Goal: Task Accomplishment & Management: Use online tool/utility

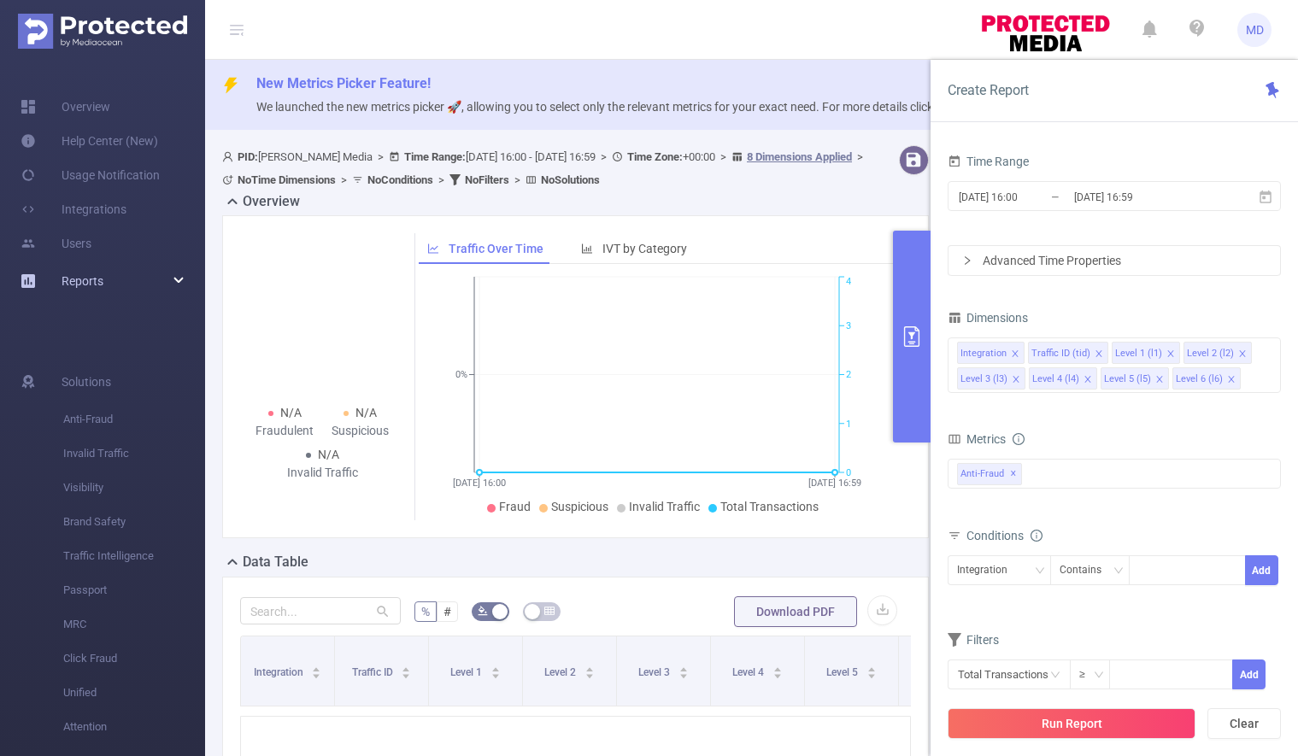
click at [144, 276] on div "Reports" at bounding box center [102, 281] width 205 height 34
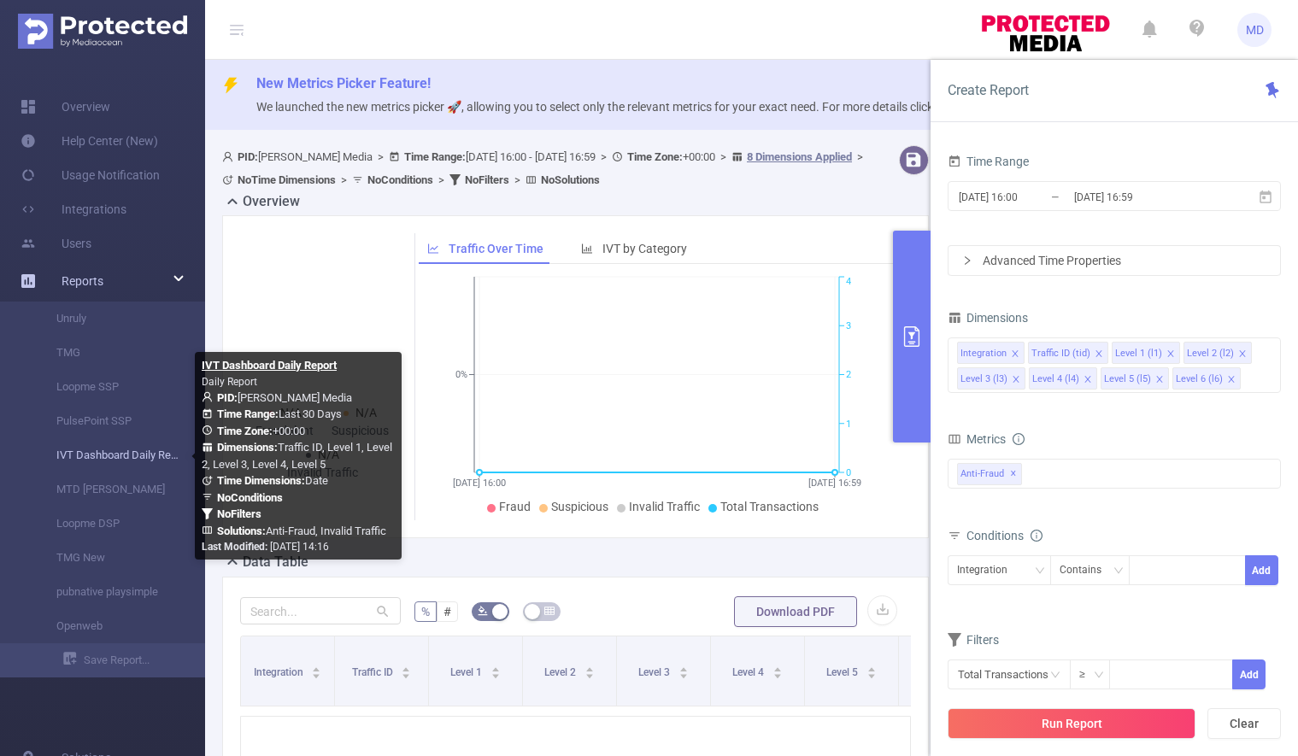
click at [97, 447] on link "IVT Dashboard Daily Report" at bounding box center [109, 455] width 150 height 34
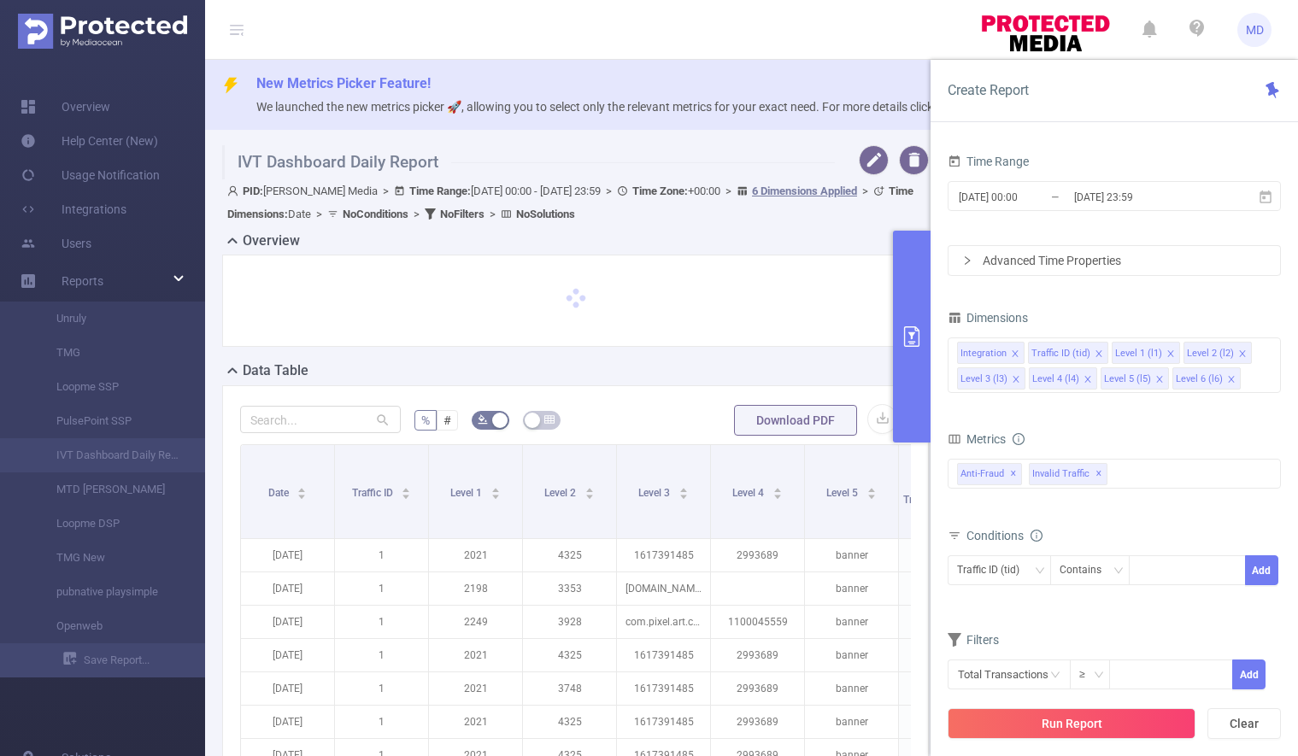
type input "[DATE] 00:00"
type input "[DATE] 23:59"
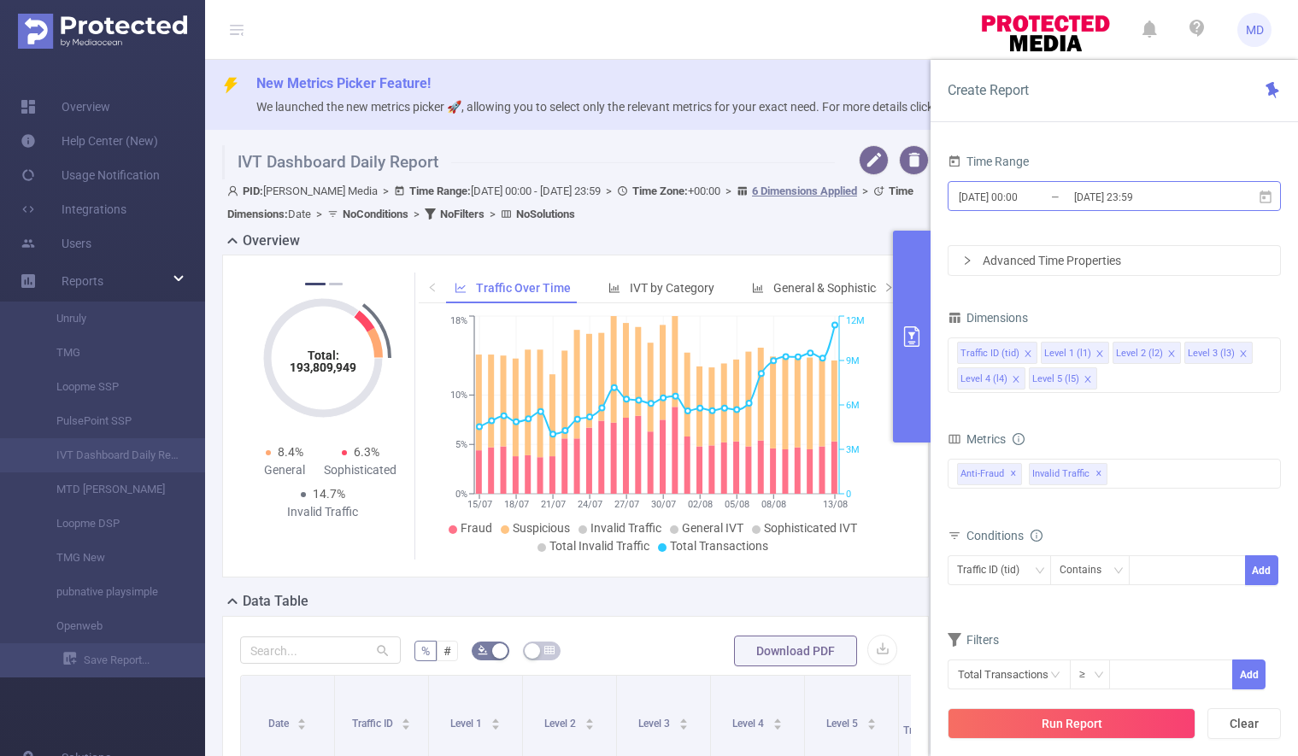
click at [1114, 194] on input "[DATE] 23:59" at bounding box center [1141, 196] width 138 height 23
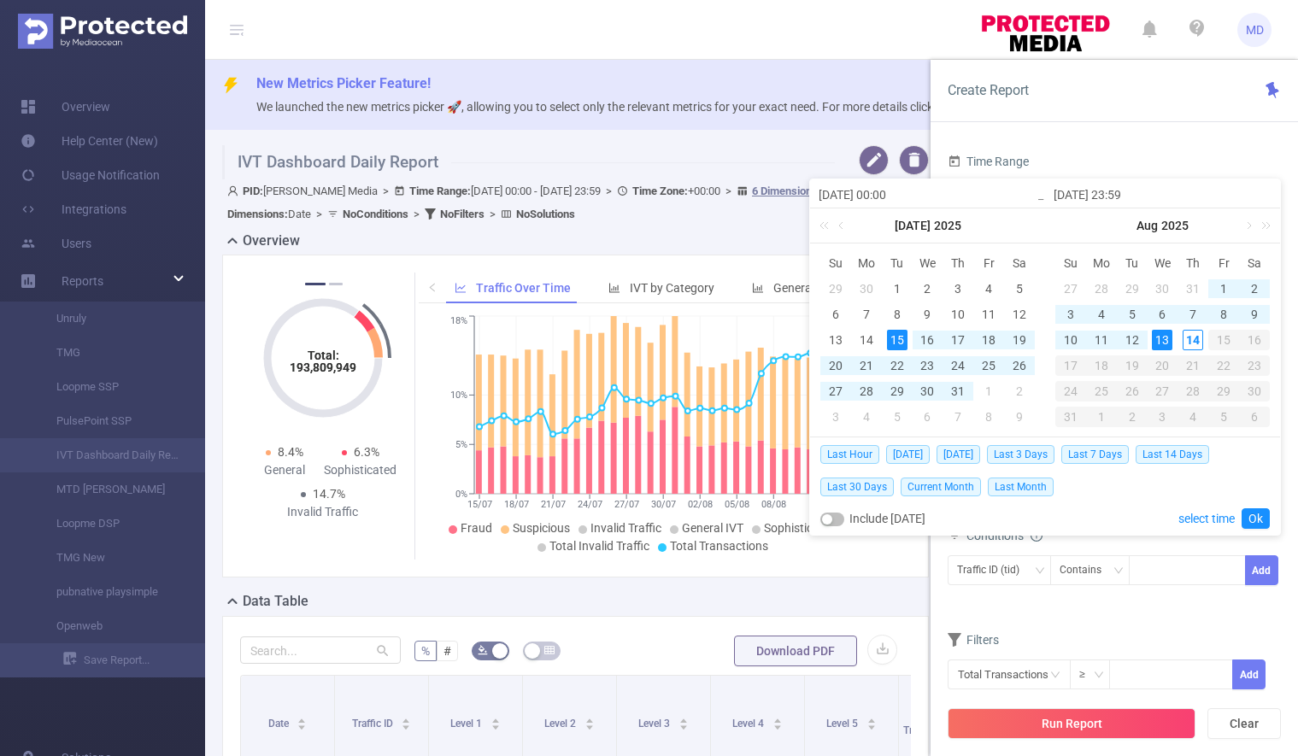
click at [1164, 343] on div "13" at bounding box center [1162, 340] width 21 height 21
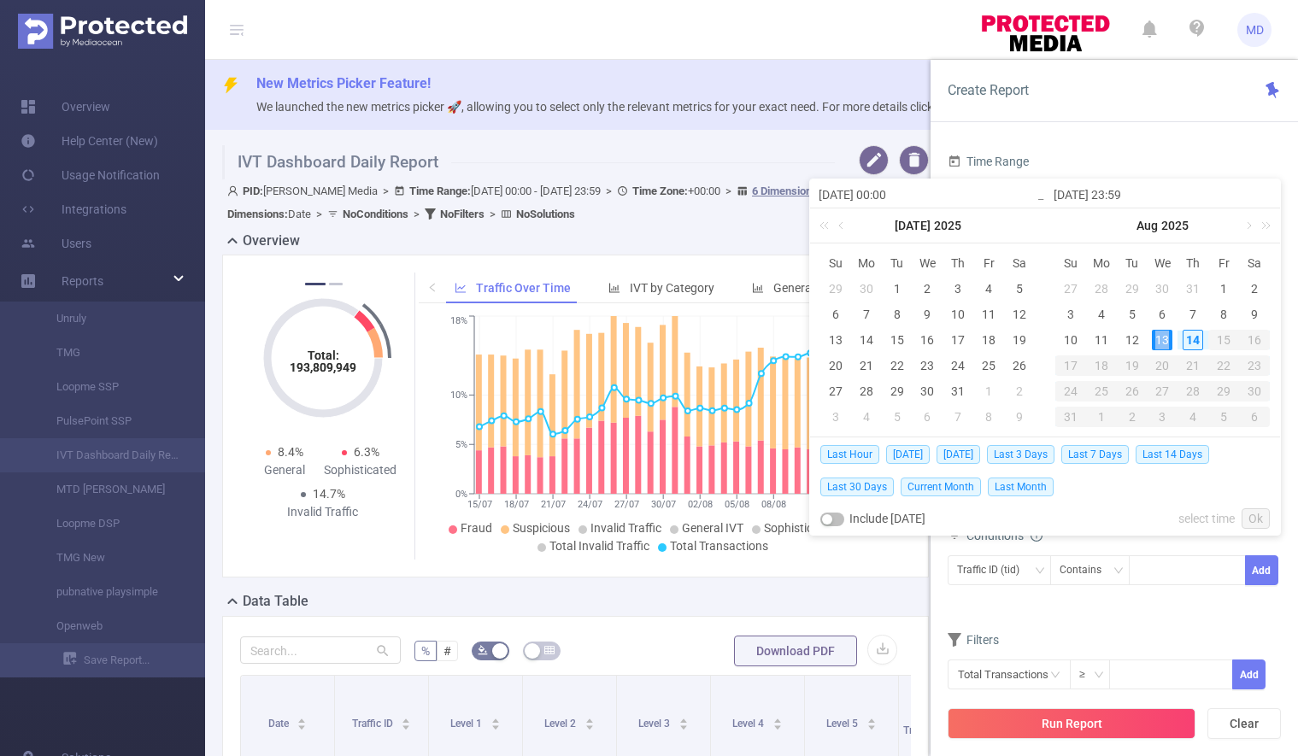
click at [1164, 343] on div "13" at bounding box center [1162, 340] width 21 height 21
type input "[DATE] 00:00"
click at [1260, 517] on link "Ok" at bounding box center [1256, 518] width 28 height 21
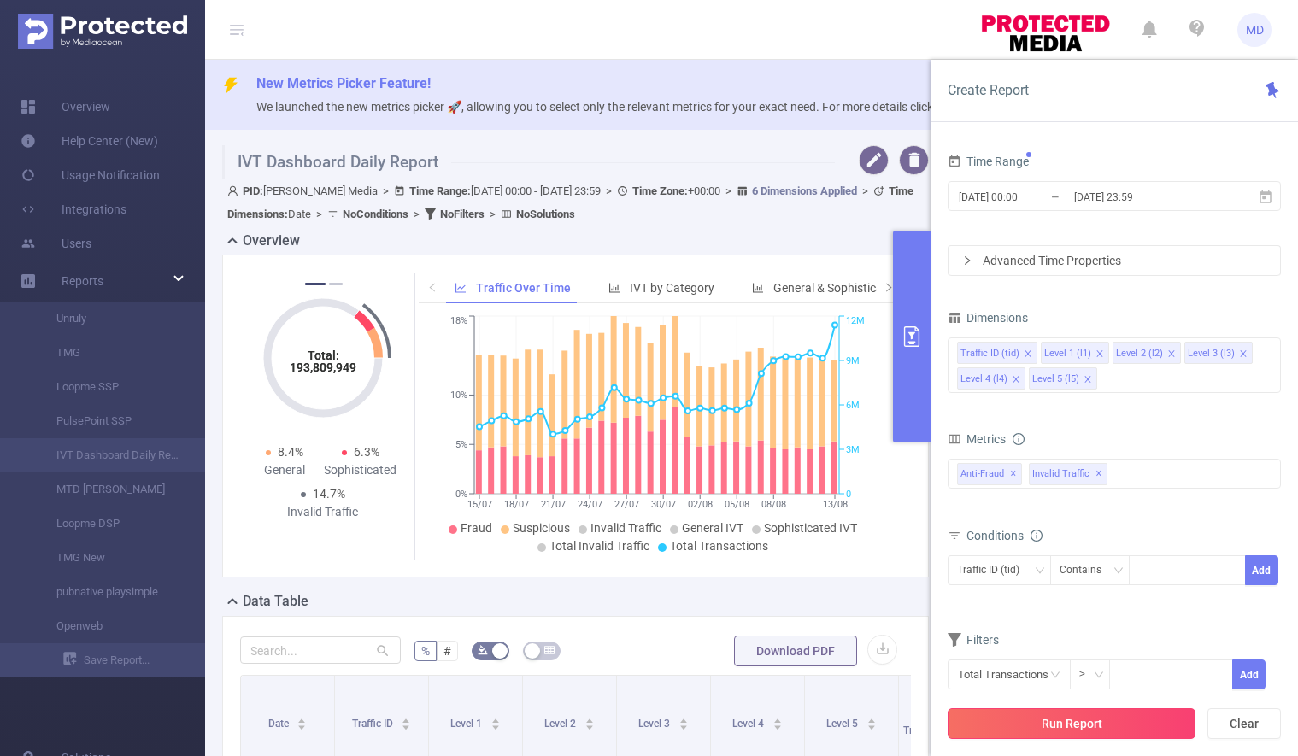
click at [1072, 725] on button "Run Report" at bounding box center [1072, 723] width 248 height 31
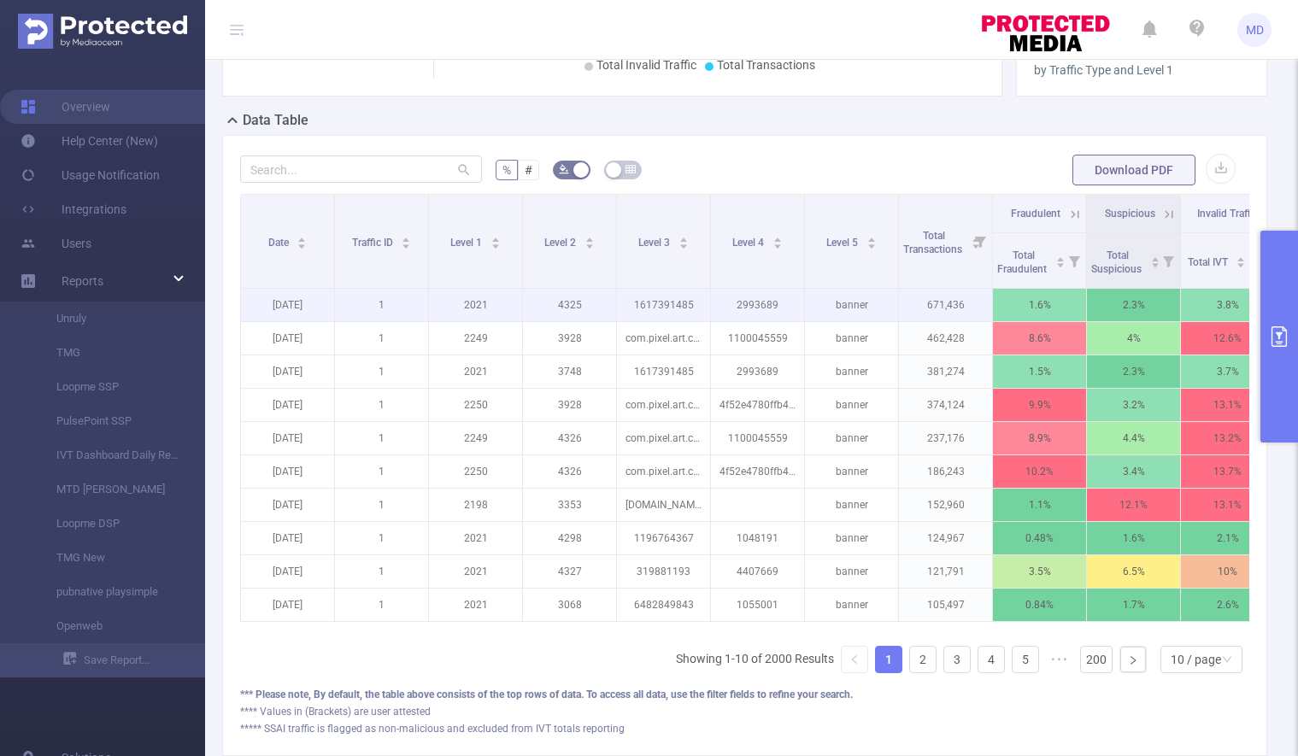
scroll to position [348, 0]
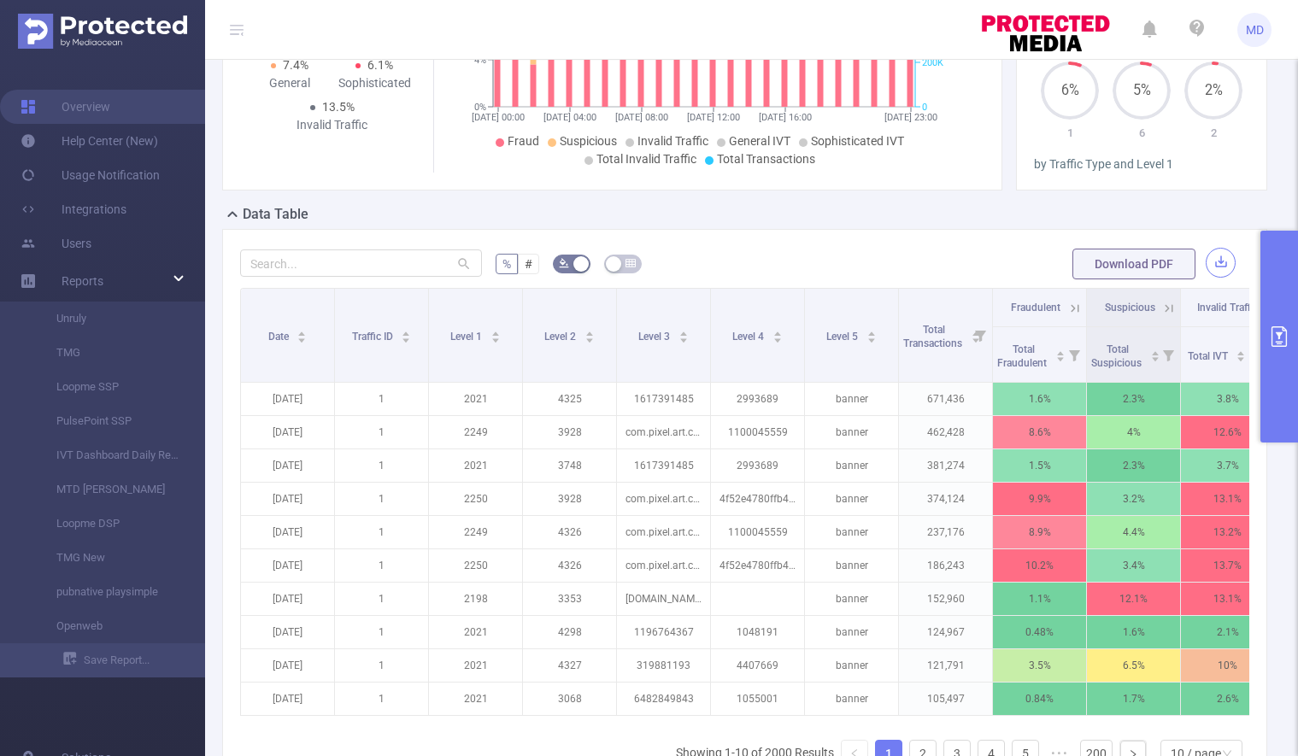
click at [1215, 260] on button "button" at bounding box center [1221, 263] width 30 height 30
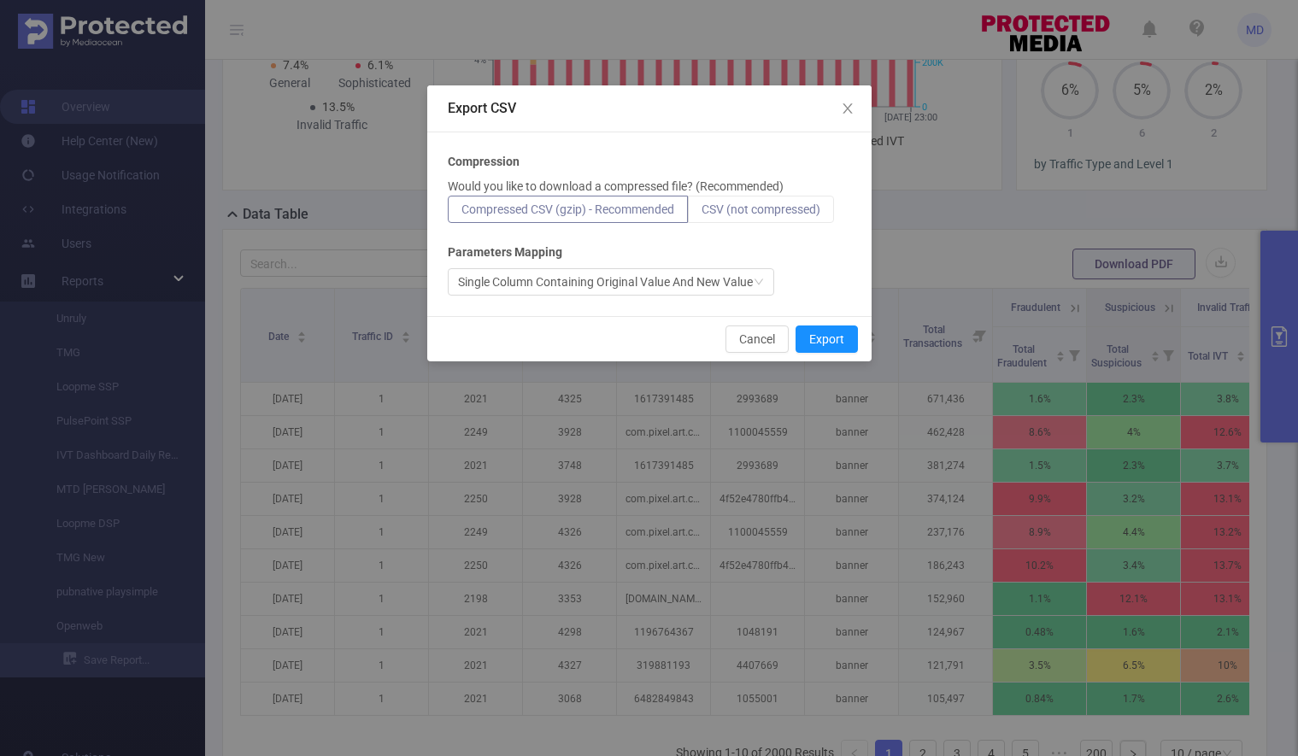
click at [745, 201] on label "CSV (not compressed)" at bounding box center [761, 209] width 146 height 27
click at [702, 214] on input "CSV (not compressed)" at bounding box center [702, 214] width 0 height 0
click at [835, 338] on button "Export" at bounding box center [827, 339] width 62 height 27
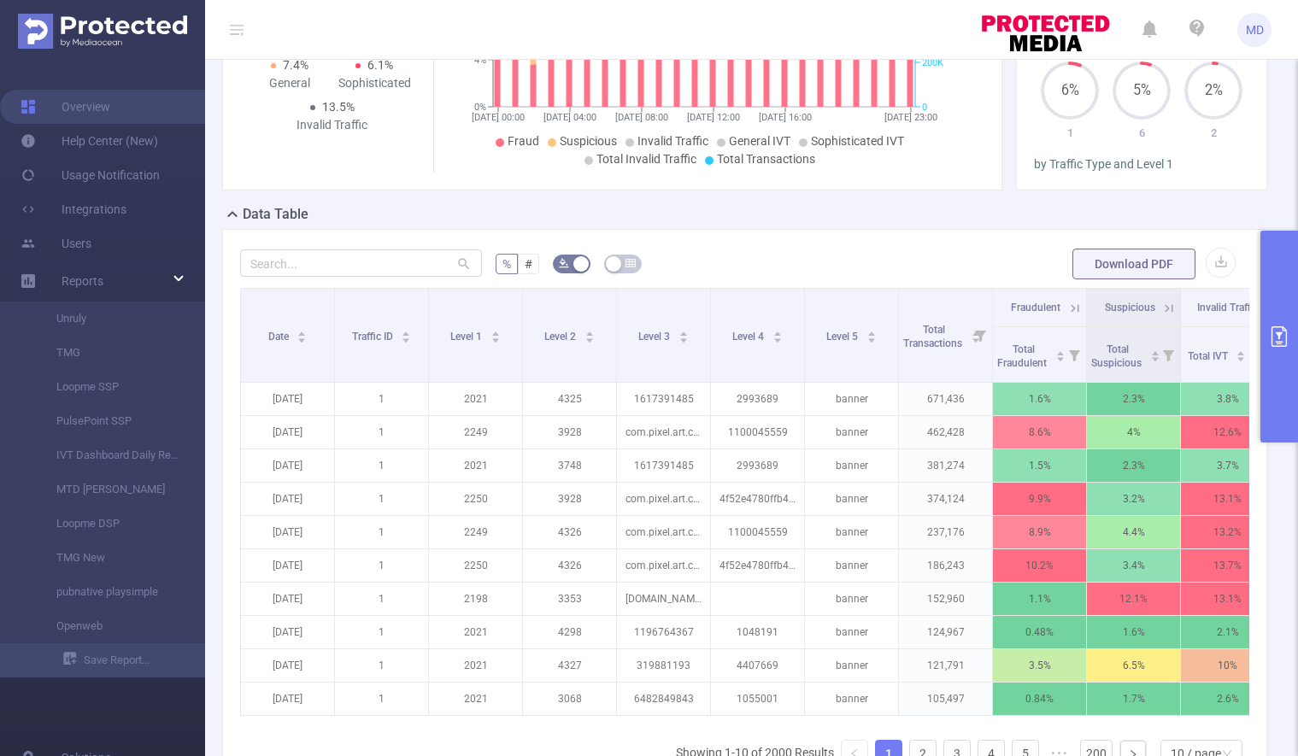
click at [1274, 335] on icon "primary" at bounding box center [1279, 336] width 21 height 21
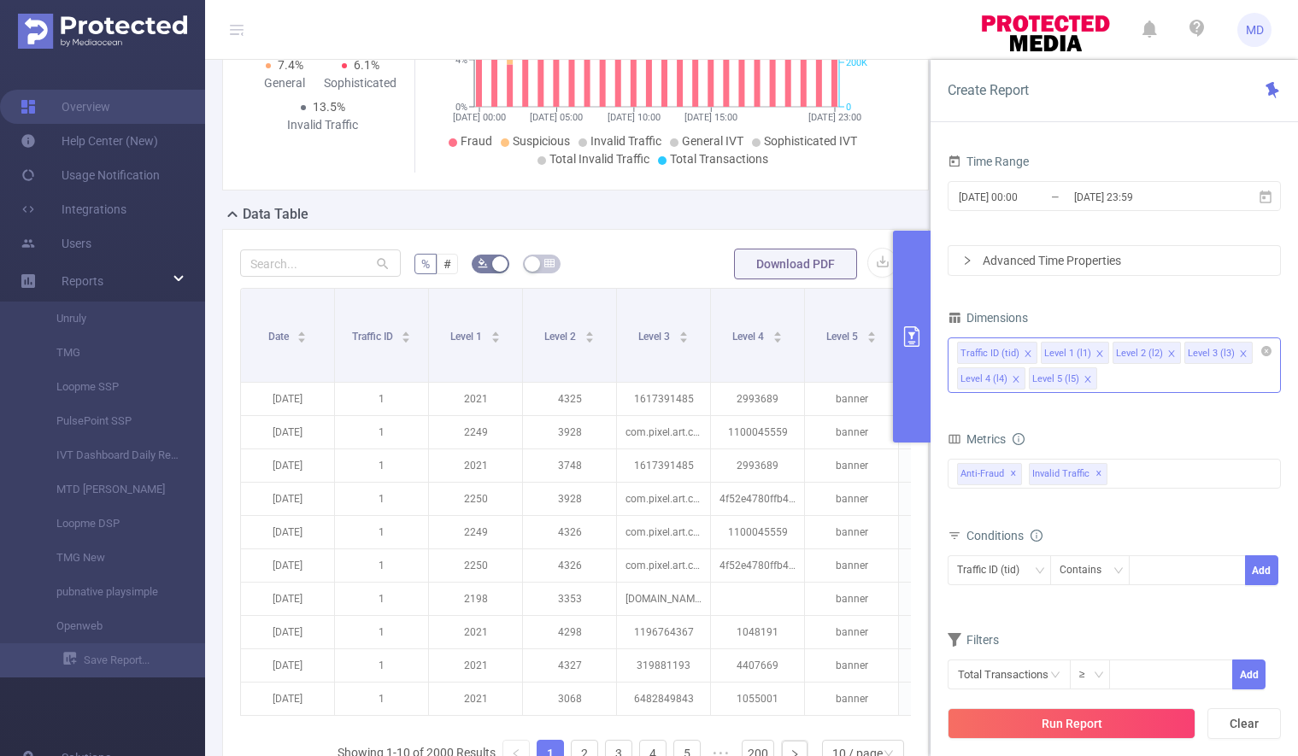
click at [1085, 379] on icon "icon: close" at bounding box center [1087, 379] width 6 height 6
click at [1170, 349] on icon "icon: close" at bounding box center [1171, 353] width 9 height 9
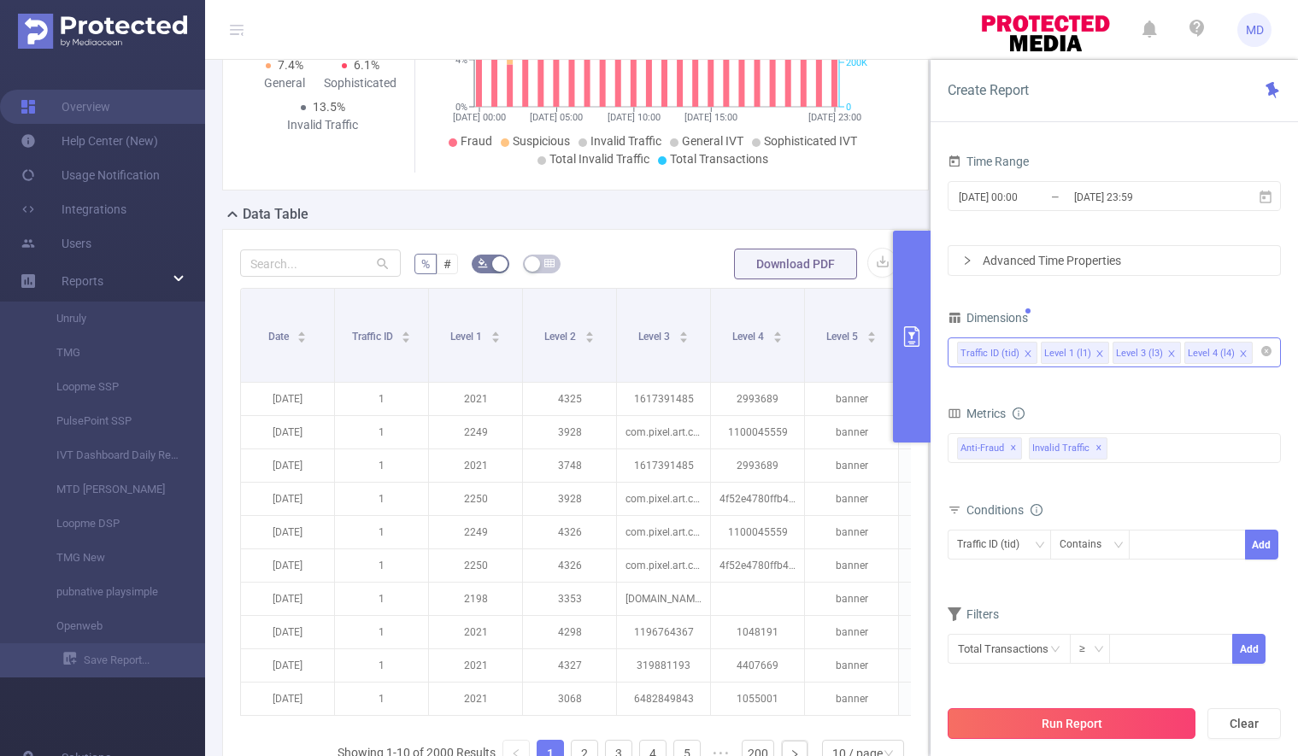
click at [1094, 724] on button "Run Report" at bounding box center [1072, 723] width 248 height 31
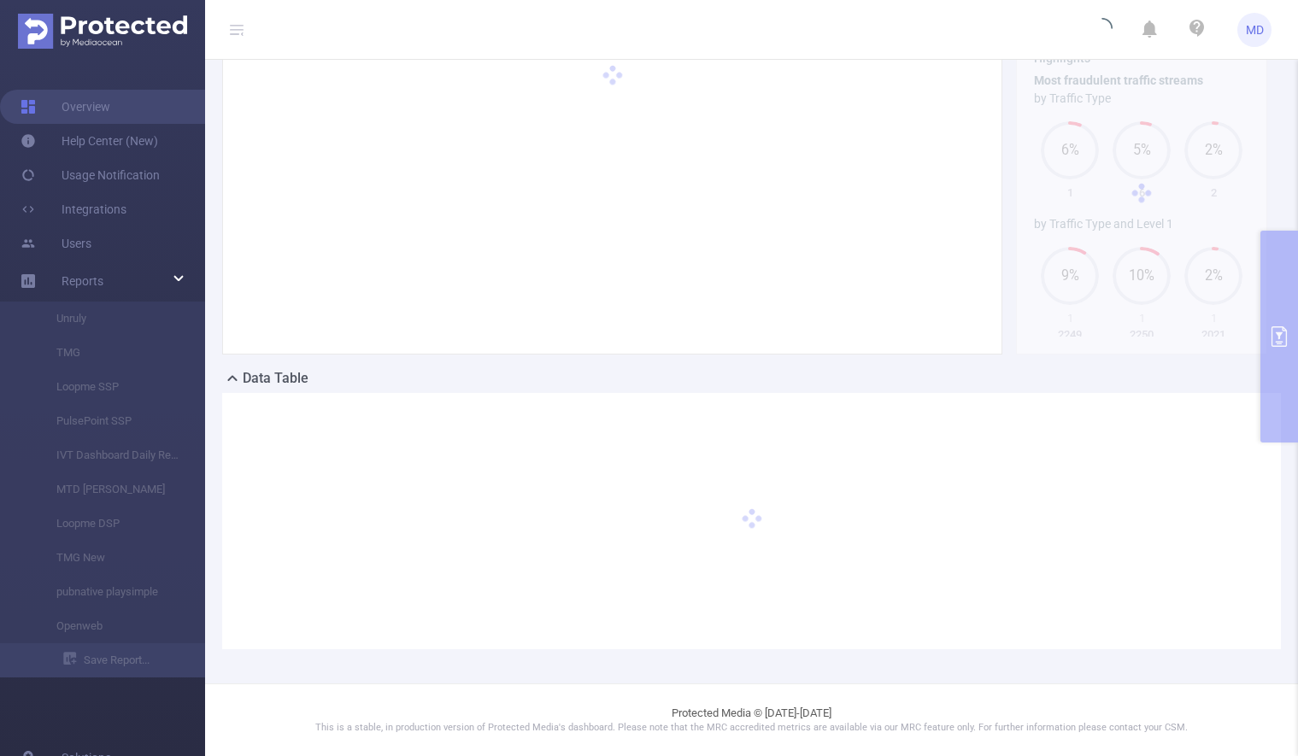
scroll to position [183, 0]
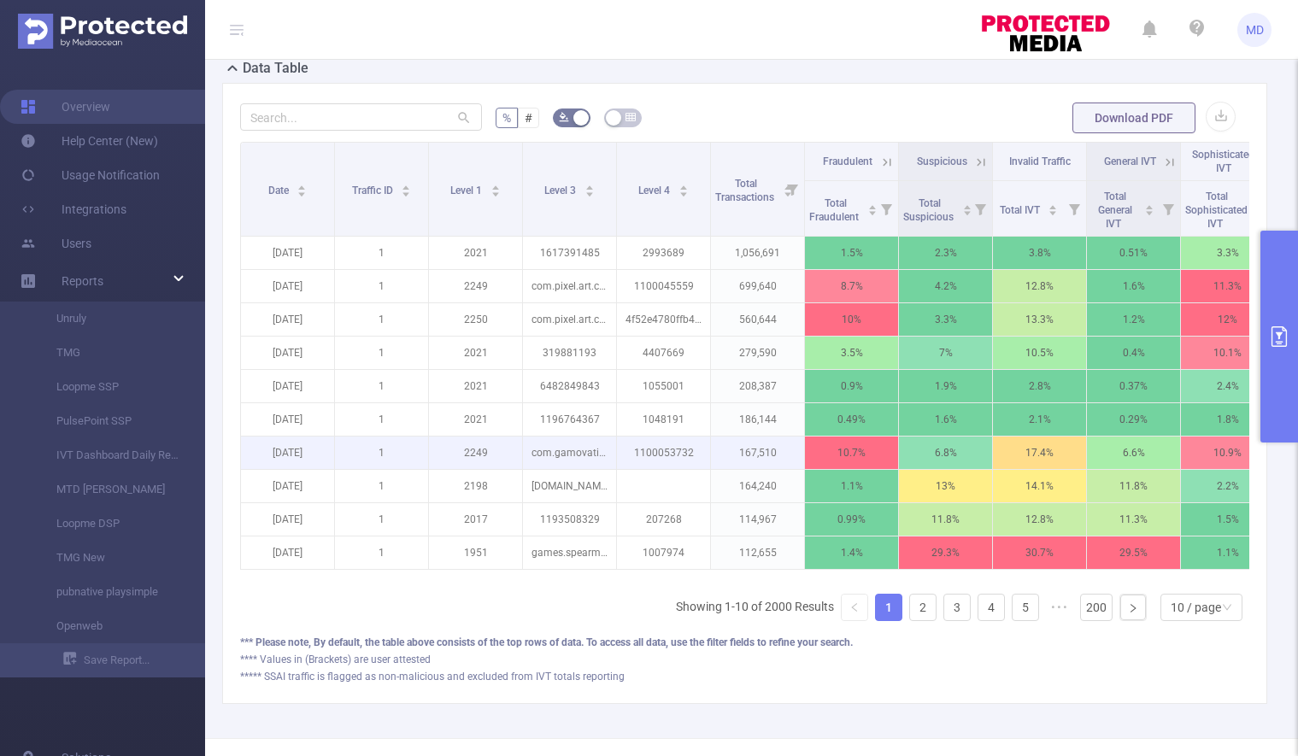
scroll to position [561, 0]
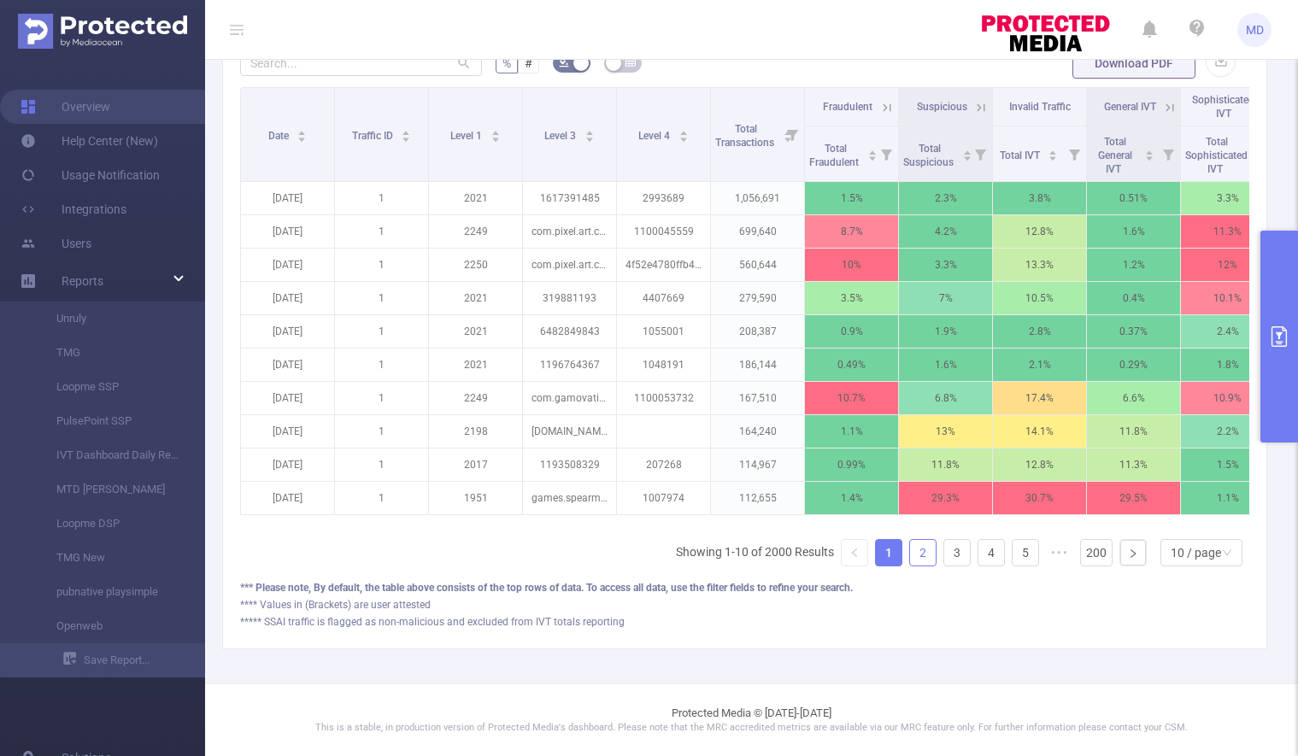
click at [911, 555] on link "2" at bounding box center [923, 553] width 26 height 26
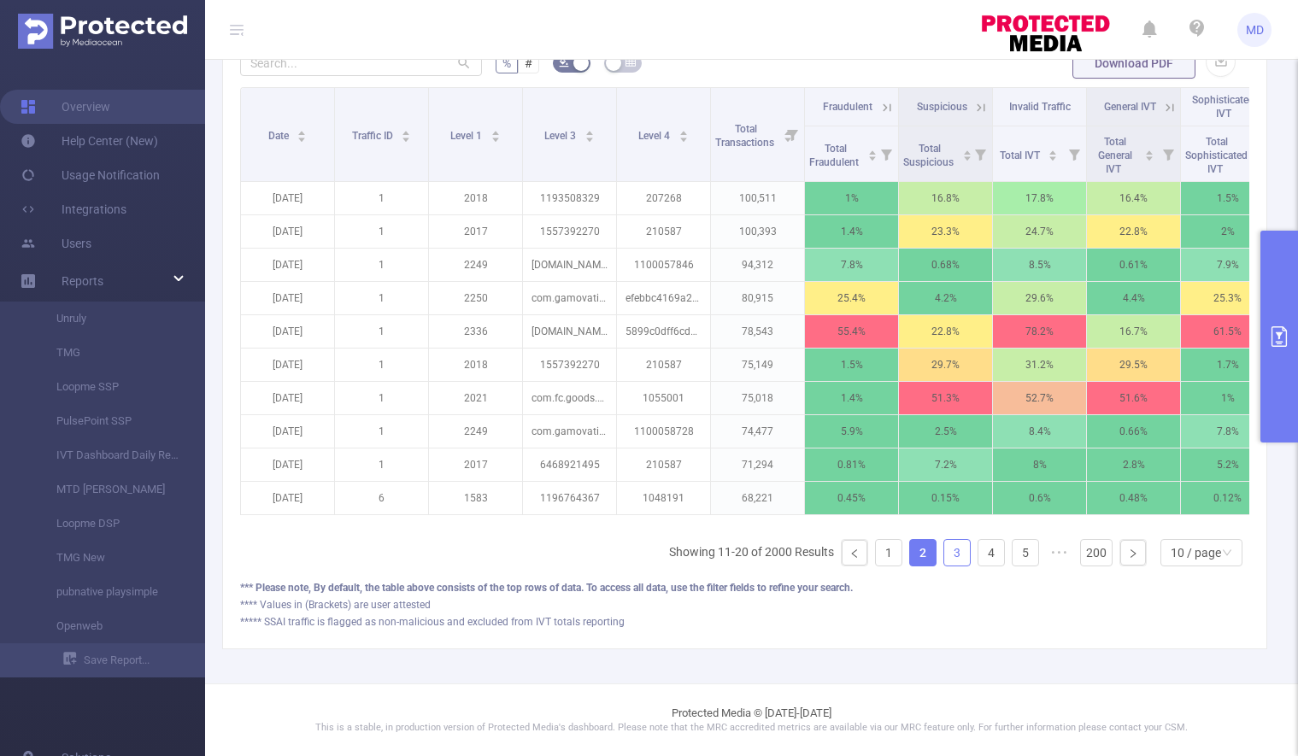
click at [952, 556] on link "3" at bounding box center [957, 553] width 26 height 26
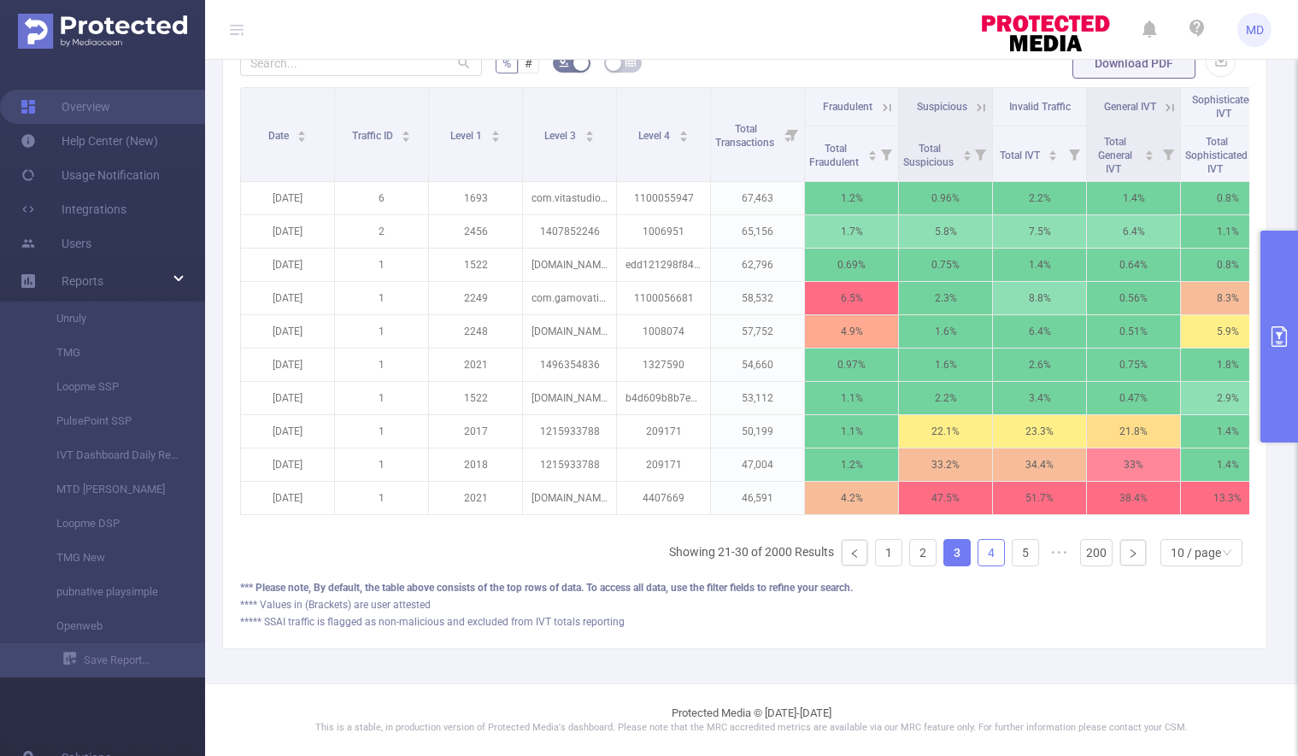
click at [979, 555] on link "4" at bounding box center [991, 553] width 26 height 26
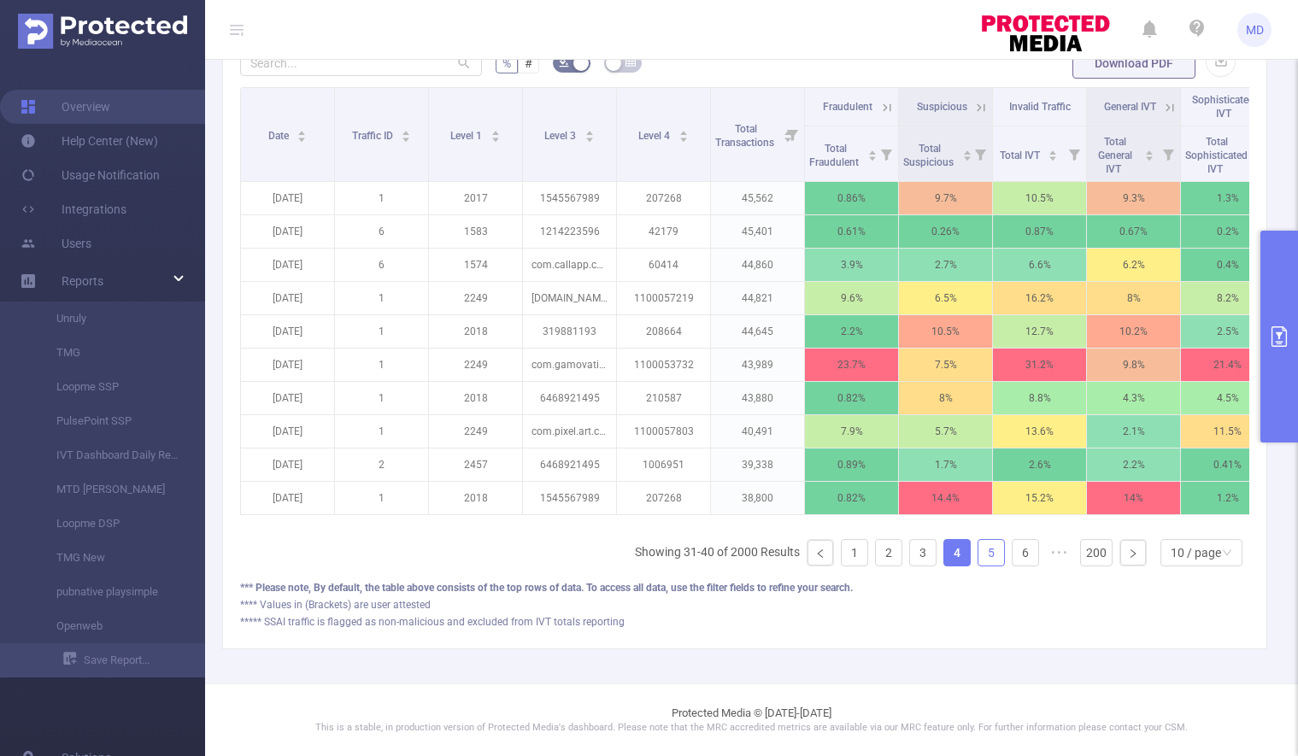
click at [985, 554] on link "5" at bounding box center [991, 553] width 26 height 26
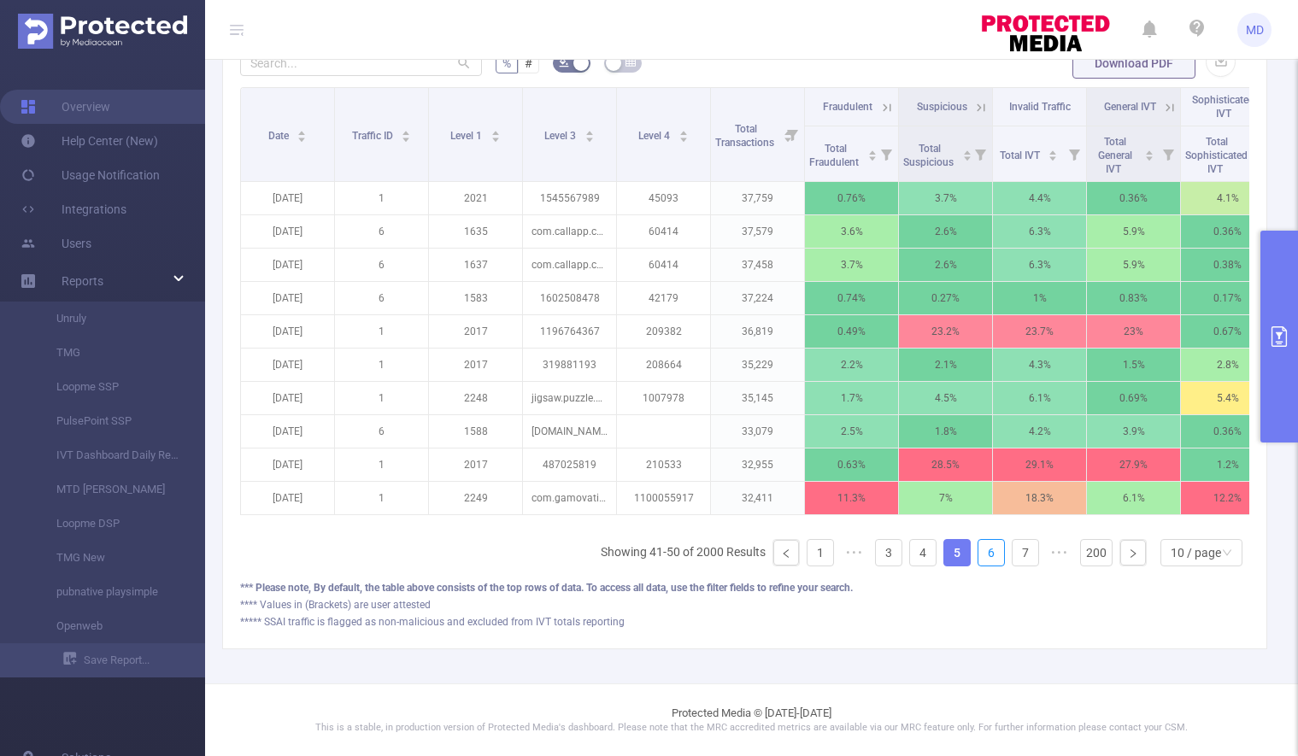
click at [985, 554] on link "6" at bounding box center [991, 553] width 26 height 26
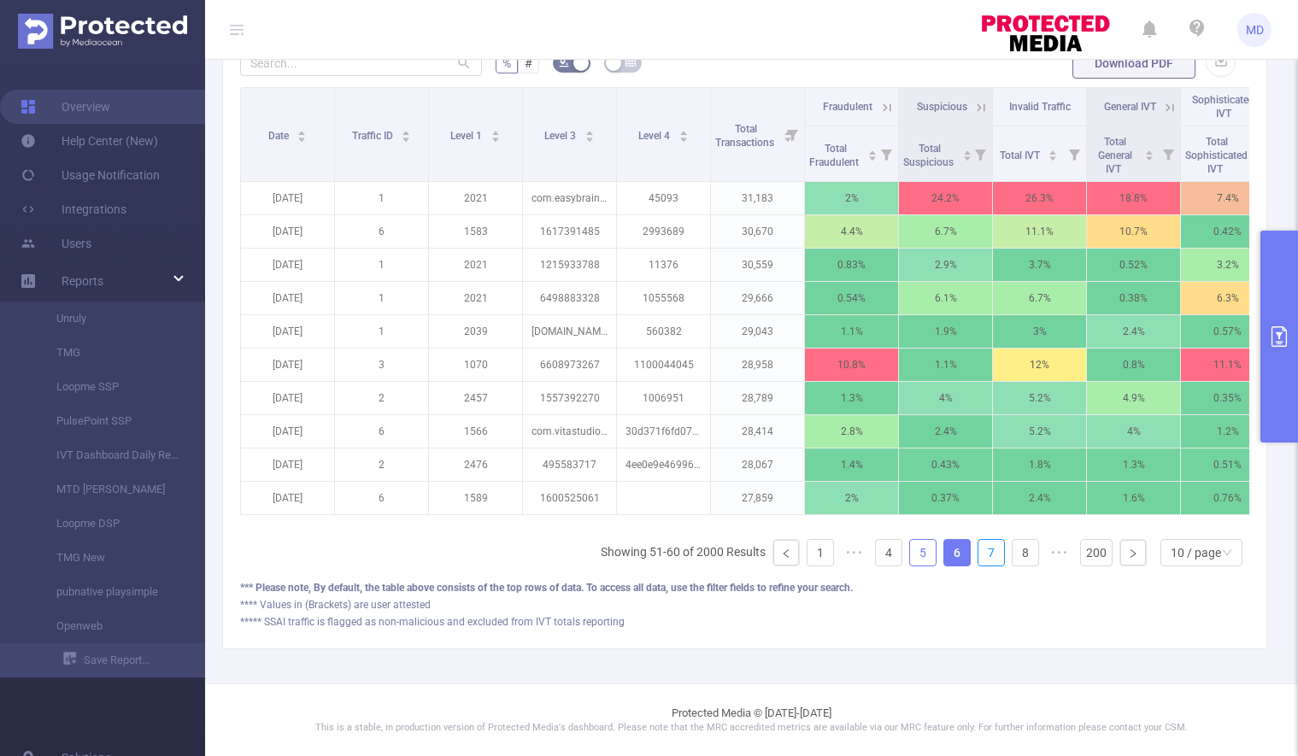
click at [985, 554] on link "7" at bounding box center [991, 553] width 26 height 26
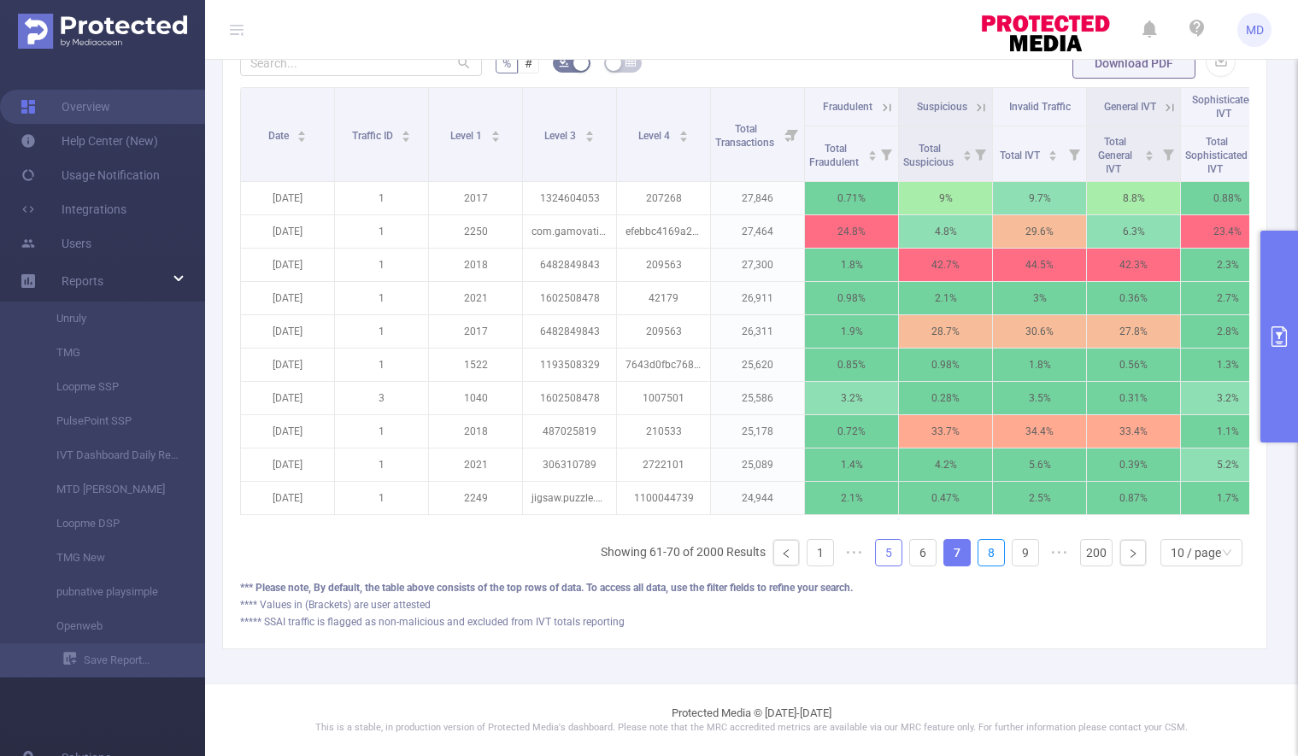
click at [985, 554] on link "8" at bounding box center [991, 553] width 26 height 26
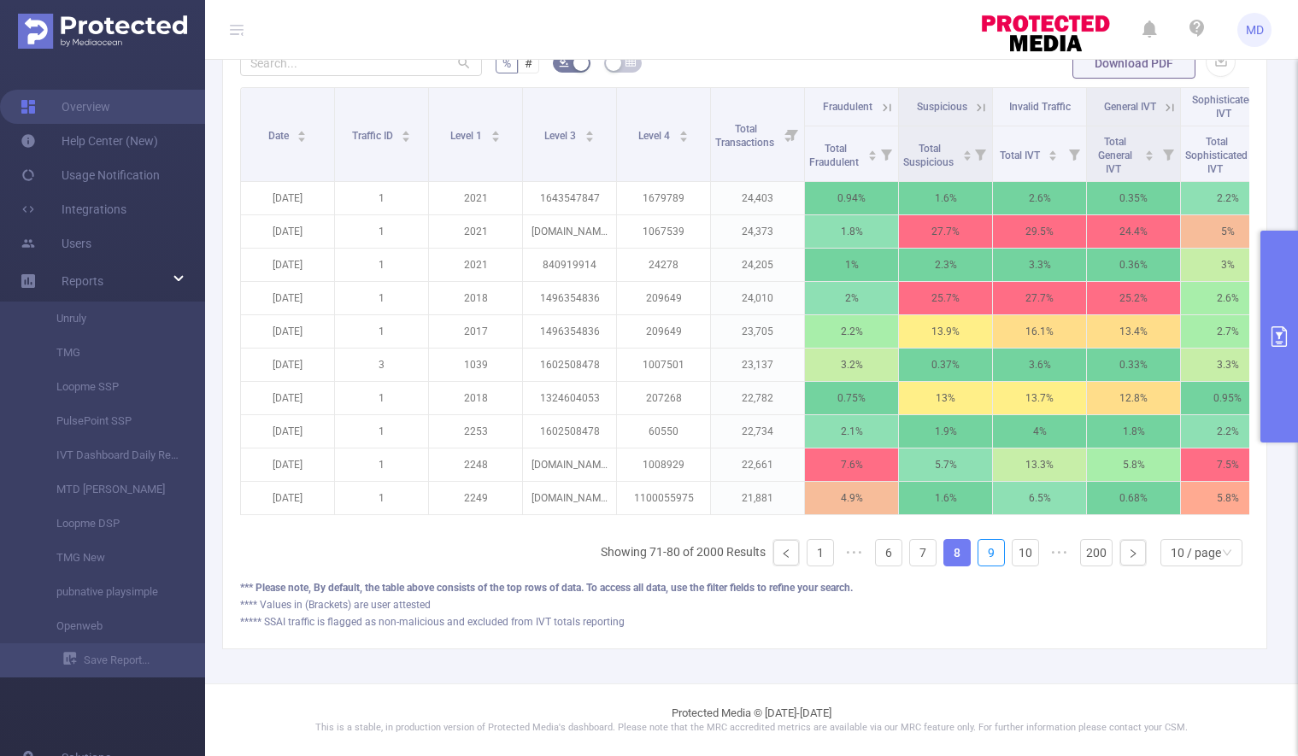
click at [985, 554] on link "9" at bounding box center [991, 553] width 26 height 26
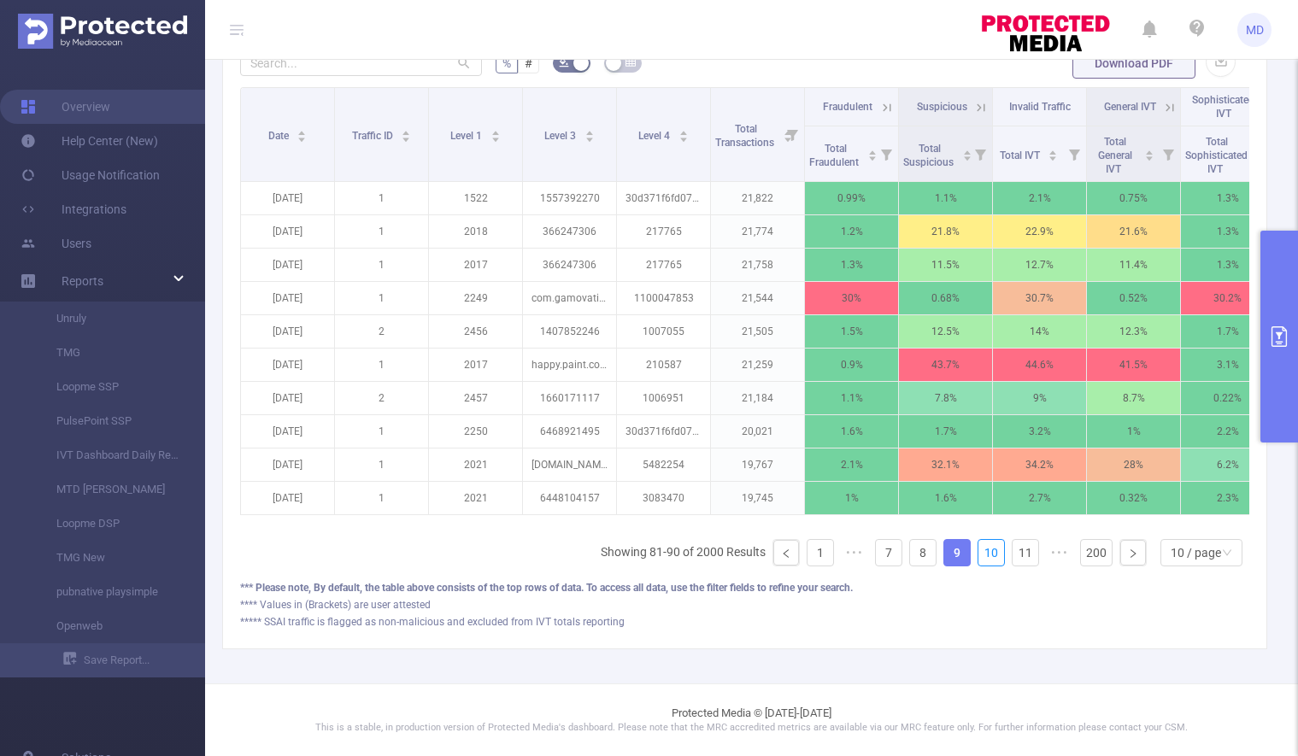
click at [985, 554] on link "10" at bounding box center [991, 553] width 26 height 26
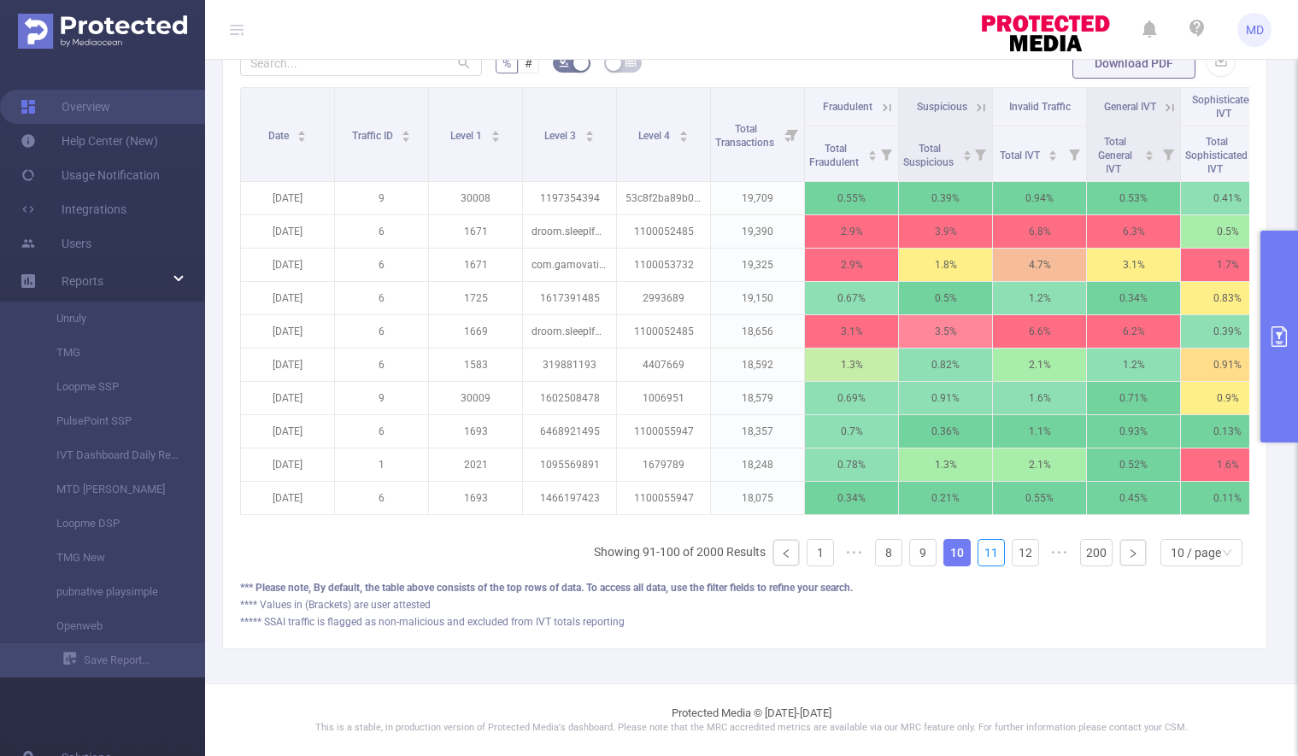
click at [985, 554] on link "11" at bounding box center [991, 553] width 26 height 26
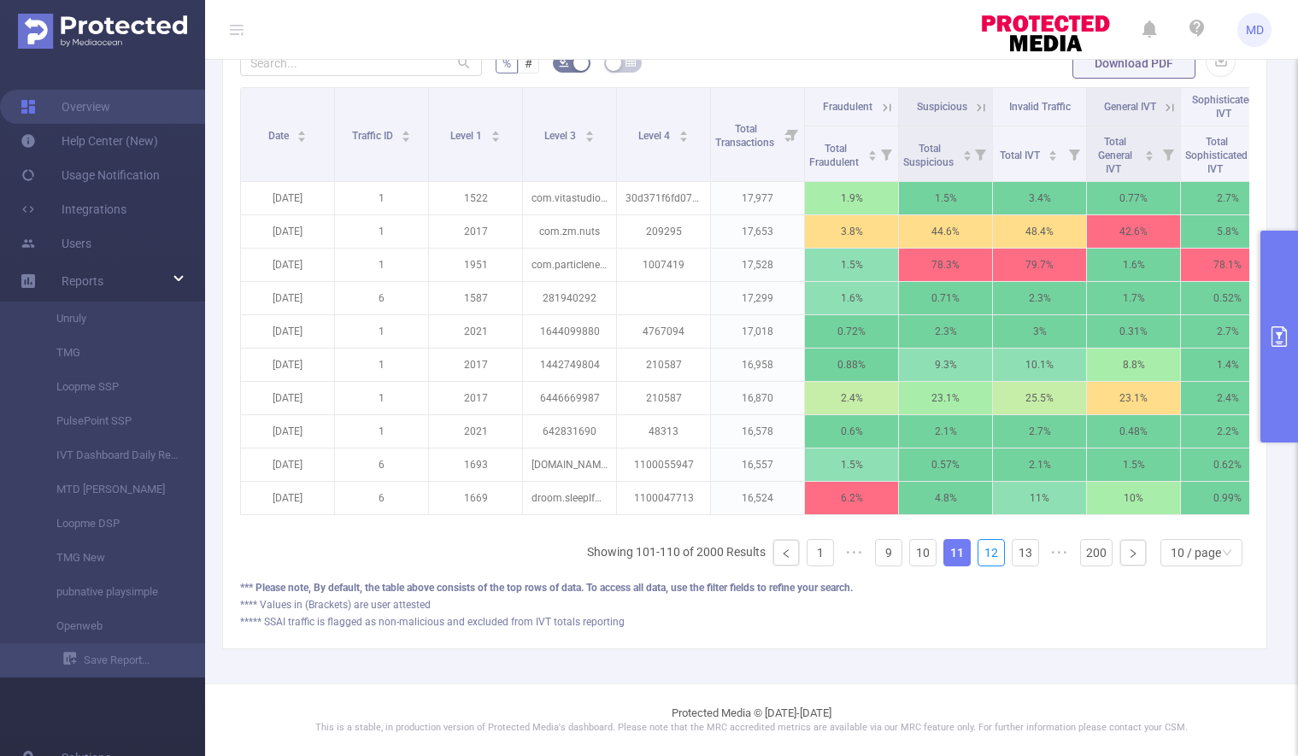
click at [985, 554] on link "12" at bounding box center [991, 553] width 26 height 26
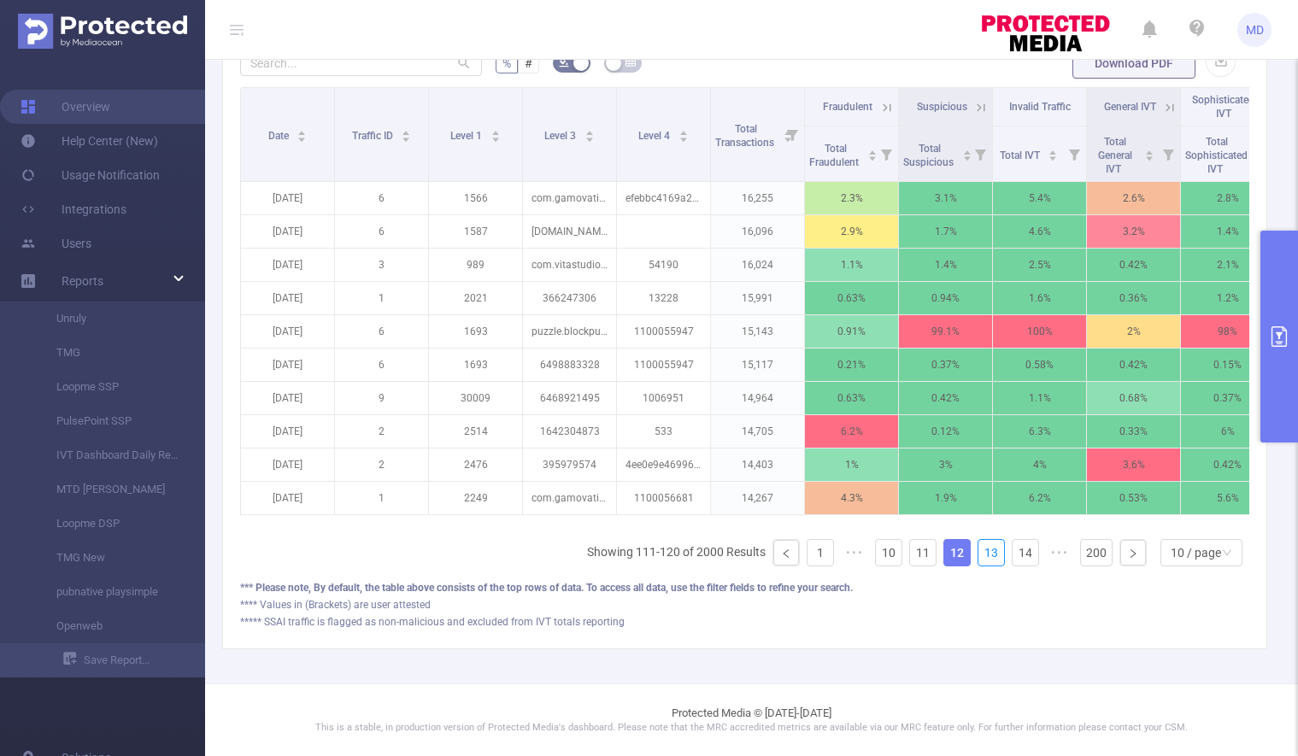
click at [985, 554] on link "13" at bounding box center [991, 553] width 26 height 26
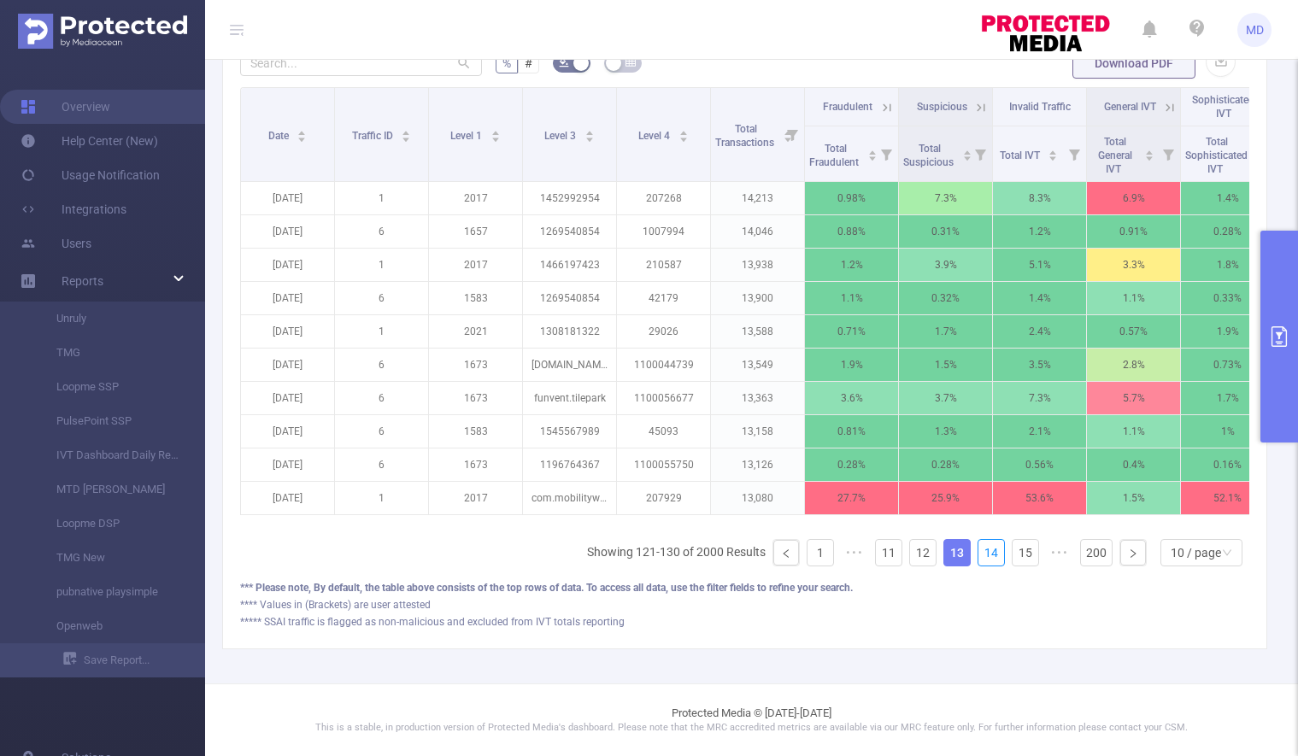
click at [985, 554] on link "14" at bounding box center [991, 553] width 26 height 26
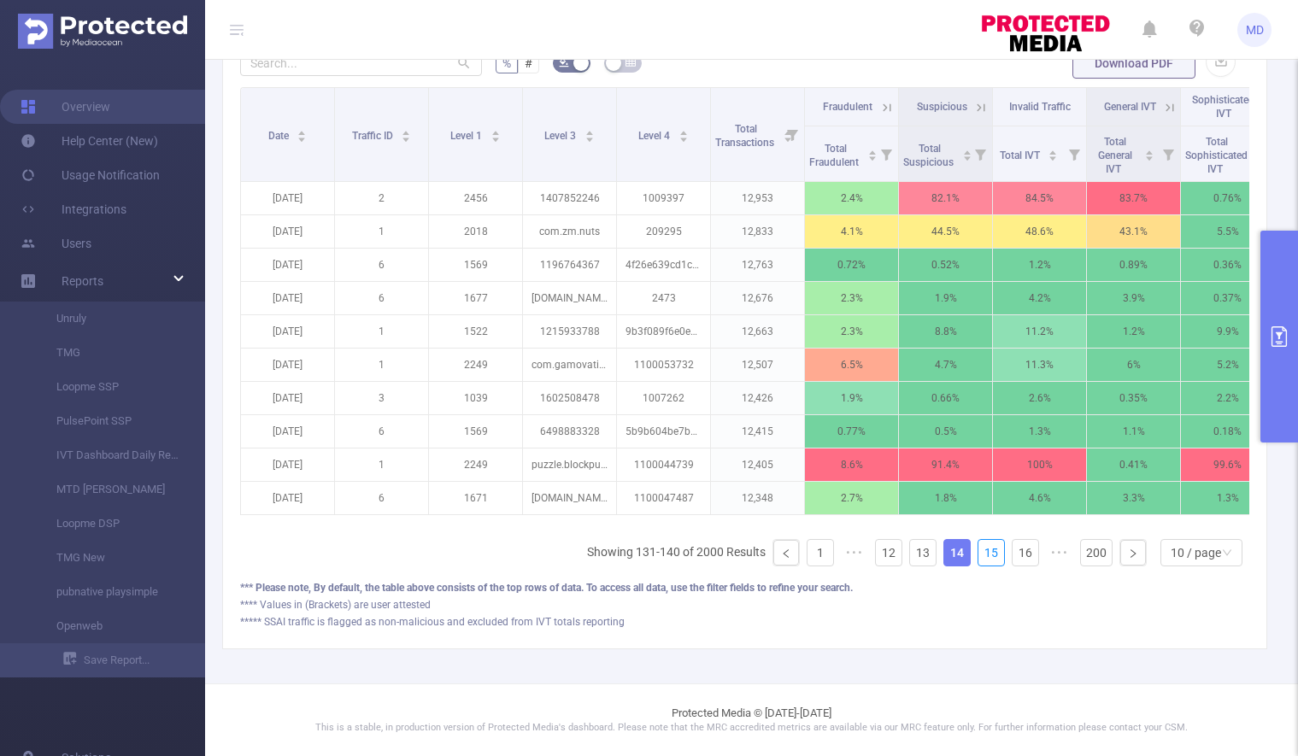
click at [985, 554] on link "15" at bounding box center [991, 553] width 26 height 26
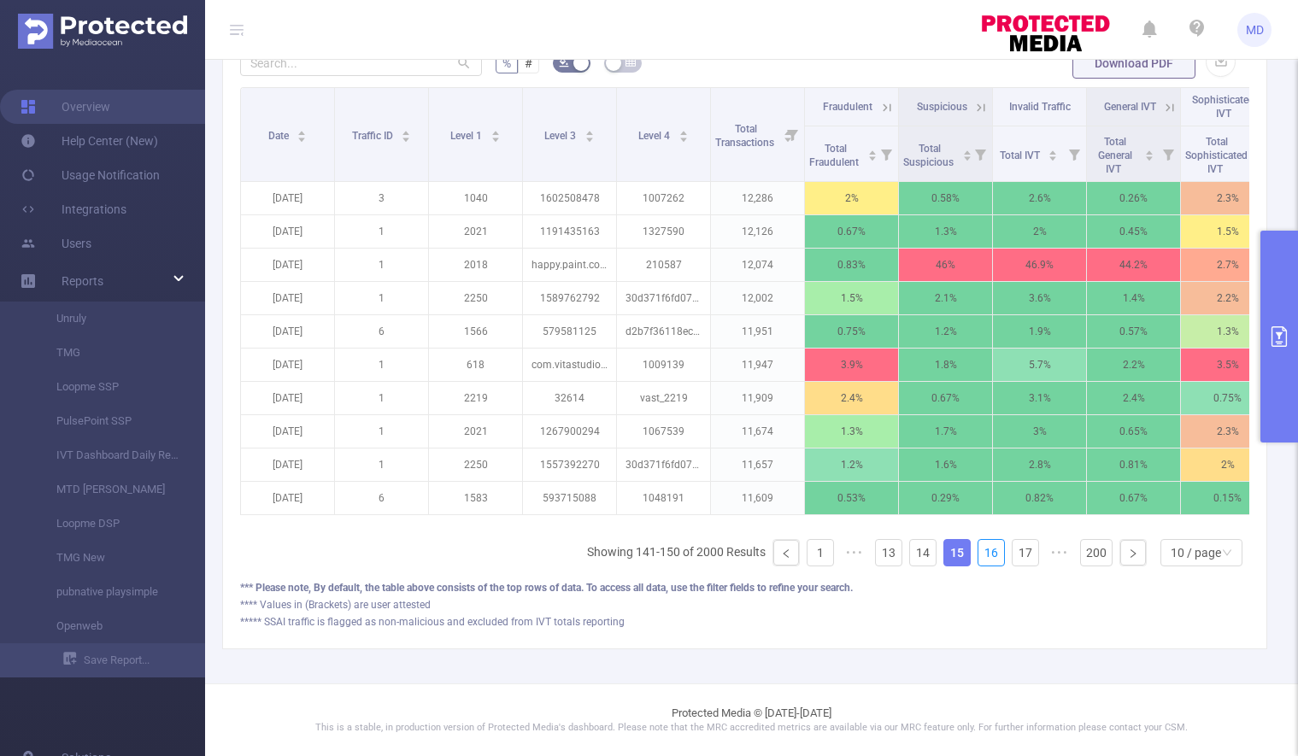
click at [985, 554] on link "16" at bounding box center [991, 553] width 26 height 26
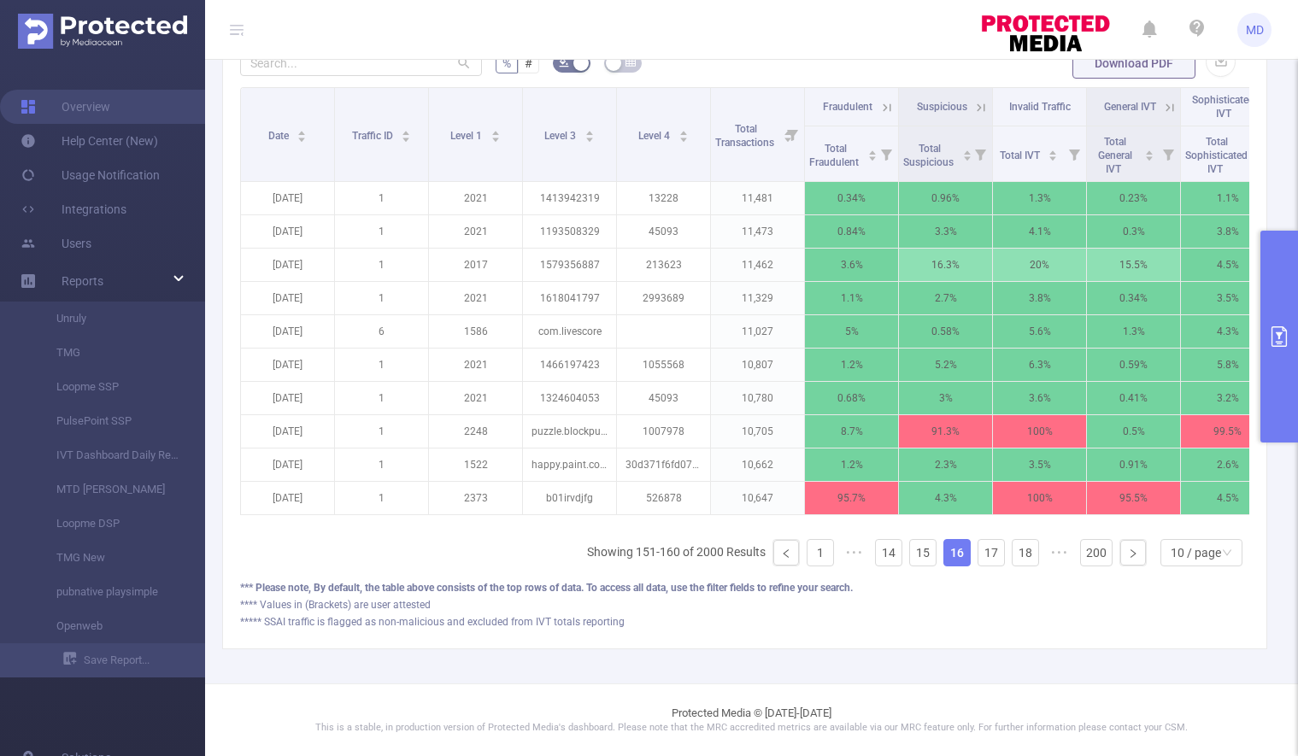
click at [885, 100] on icon at bounding box center [886, 107] width 15 height 15
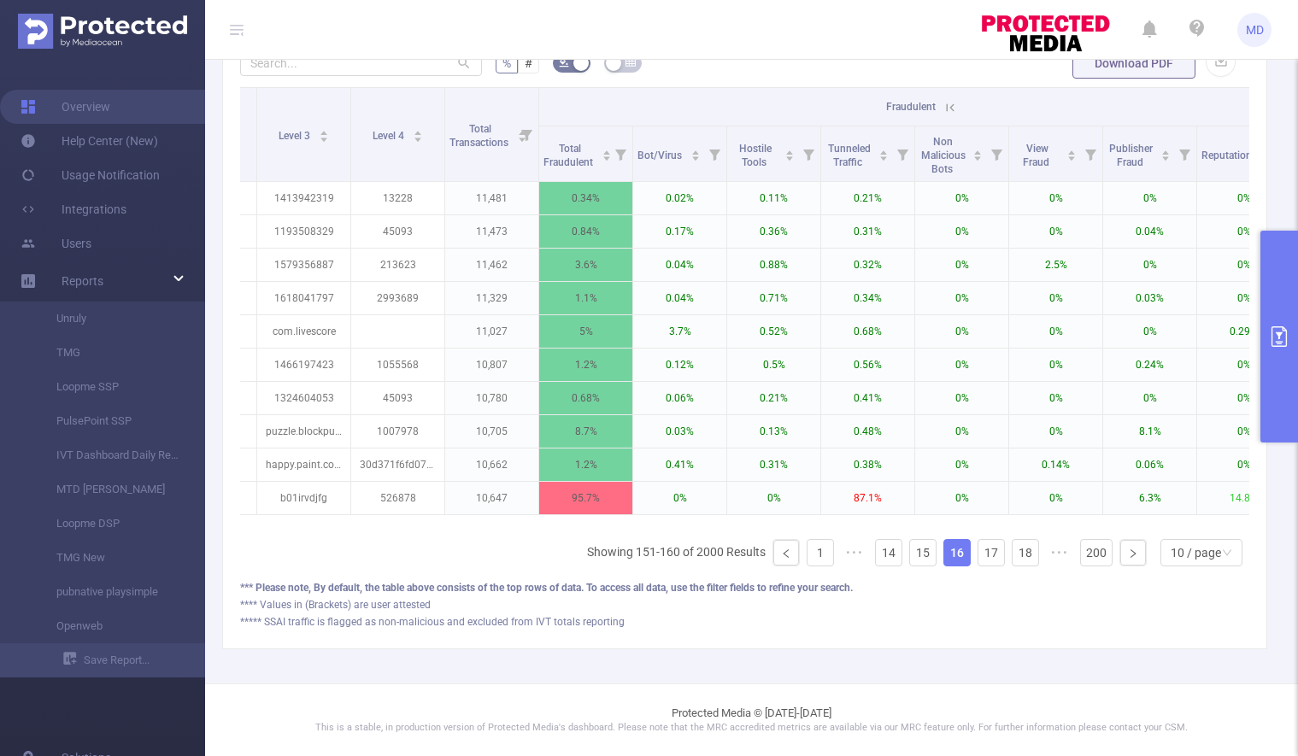
scroll to position [0, 300]
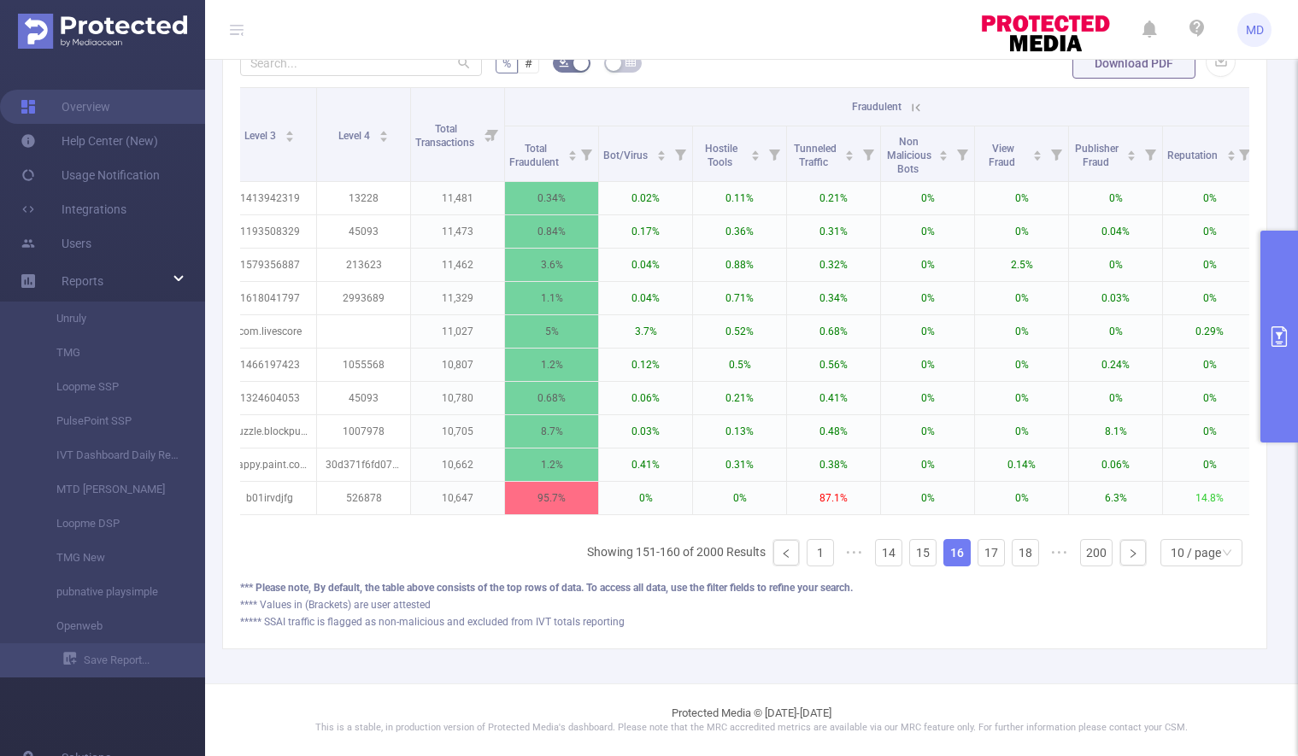
click at [915, 100] on icon at bounding box center [915, 107] width 15 height 15
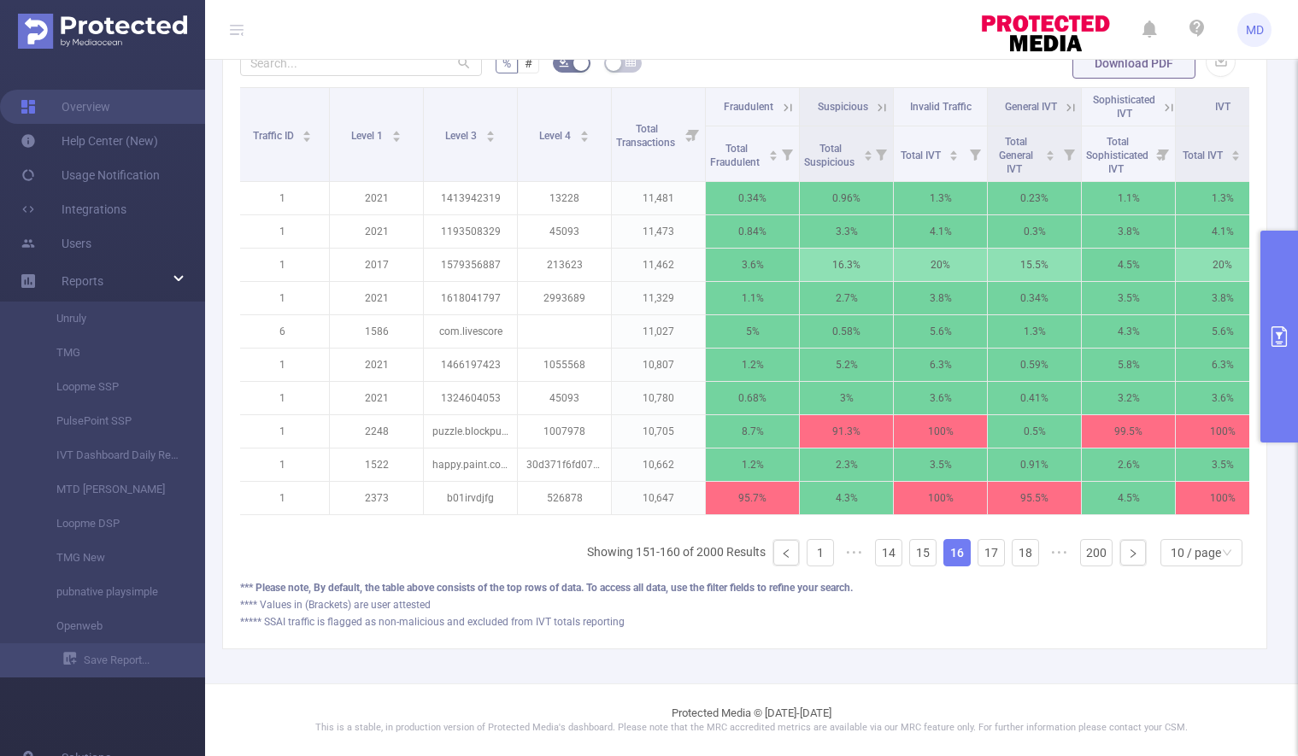
scroll to position [0, 0]
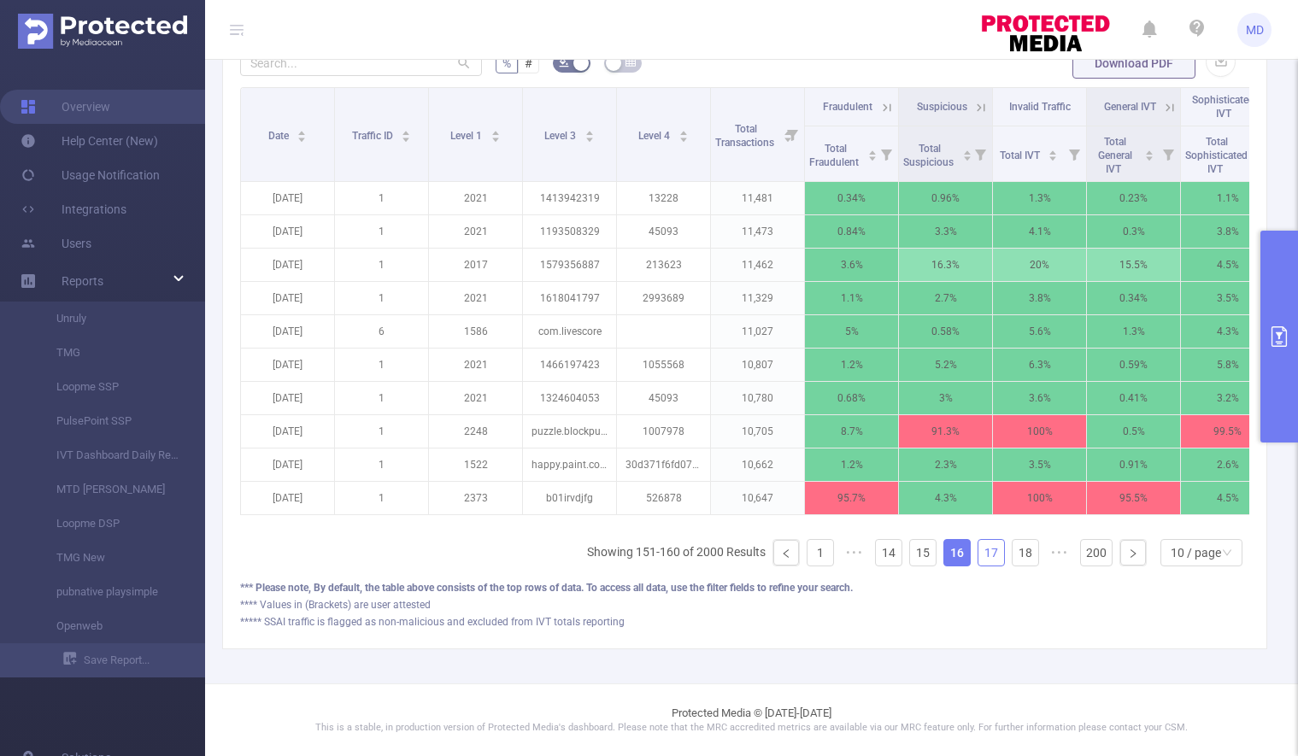
click at [981, 558] on link "17" at bounding box center [991, 553] width 26 height 26
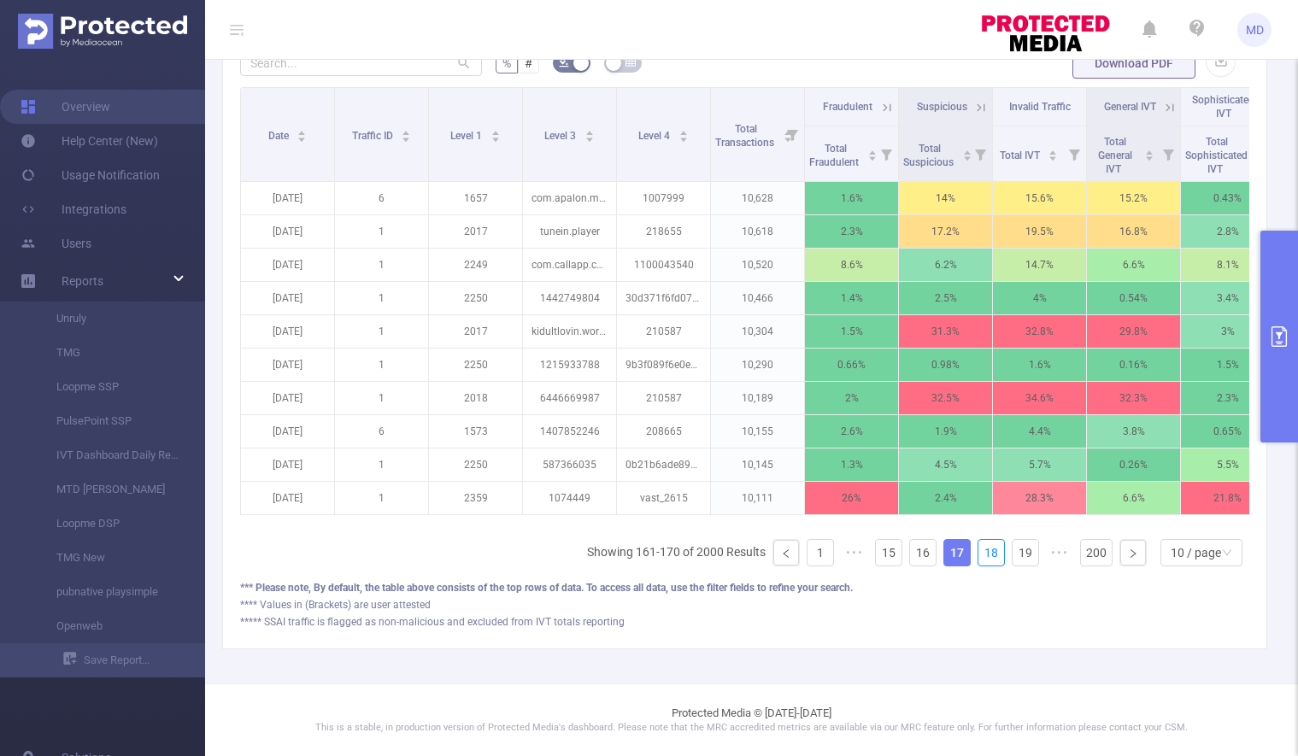
click at [981, 558] on link "18" at bounding box center [991, 553] width 26 height 26
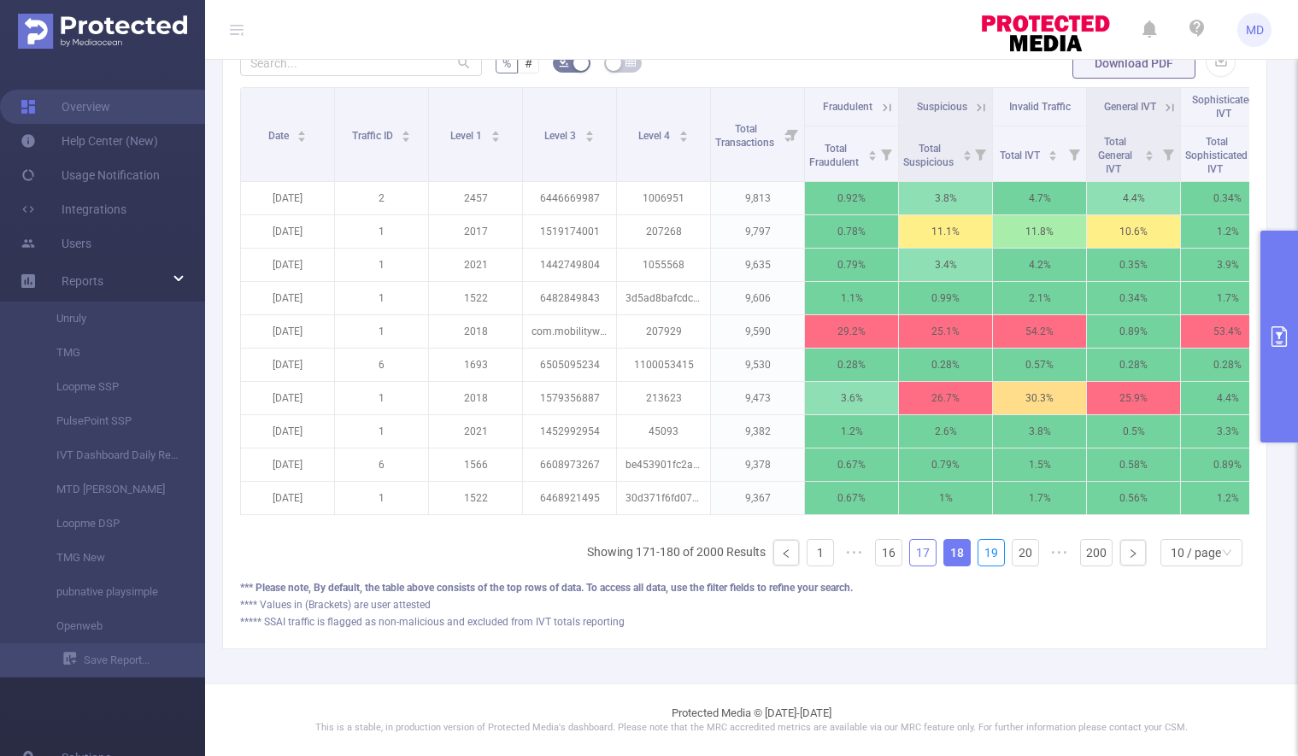
click at [981, 558] on link "19" at bounding box center [991, 553] width 26 height 26
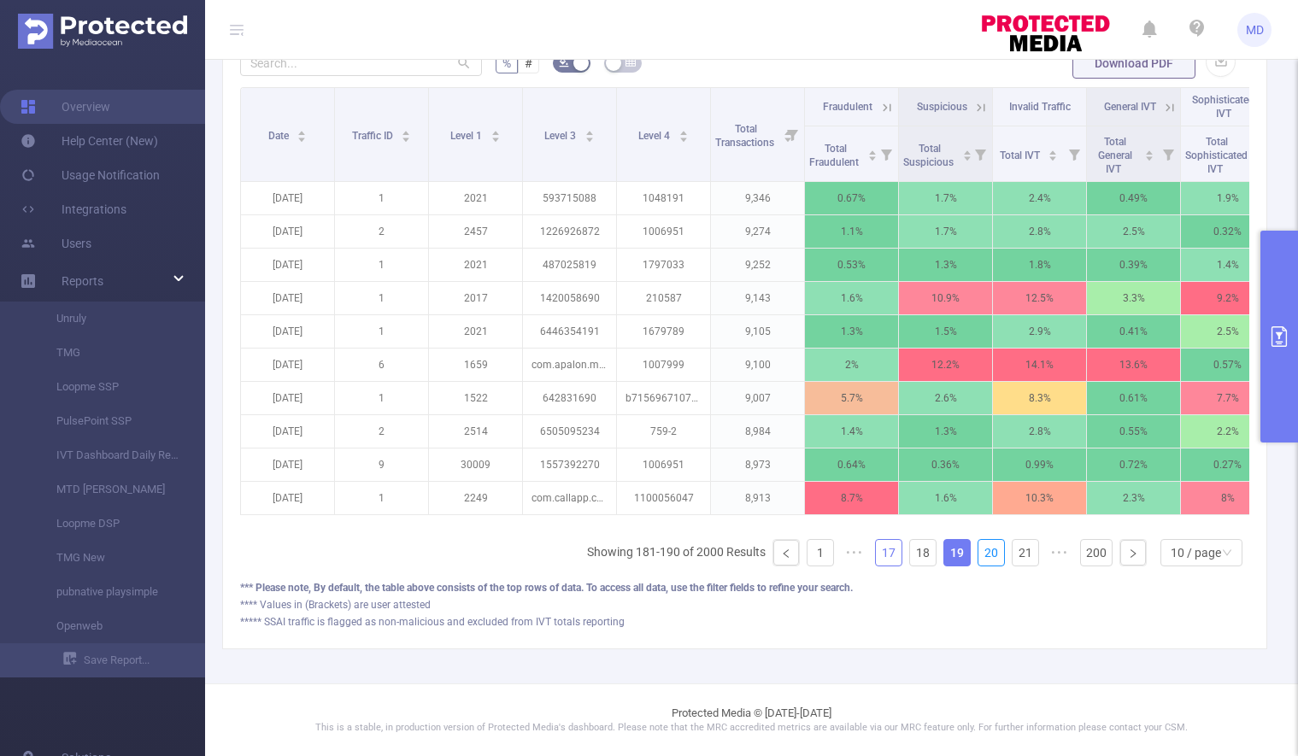
click at [981, 558] on link "20" at bounding box center [991, 553] width 26 height 26
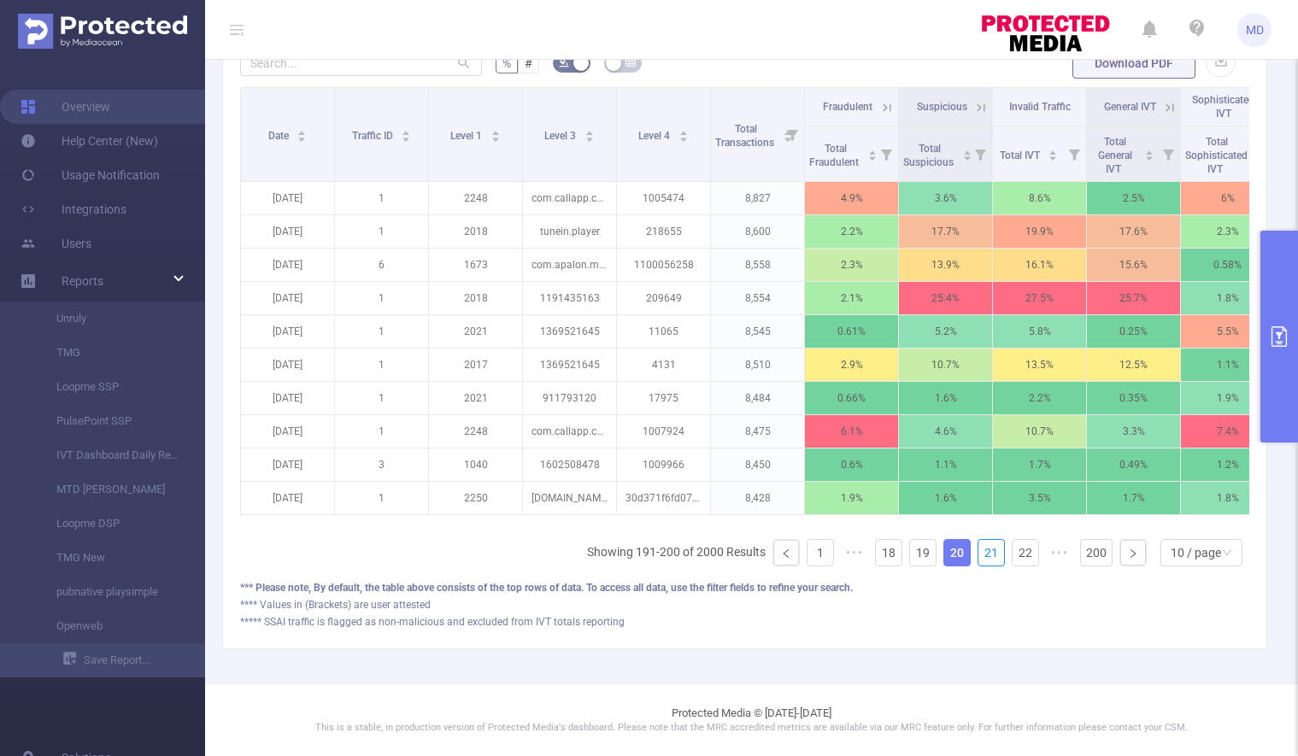
click at [981, 558] on link "21" at bounding box center [991, 553] width 26 height 26
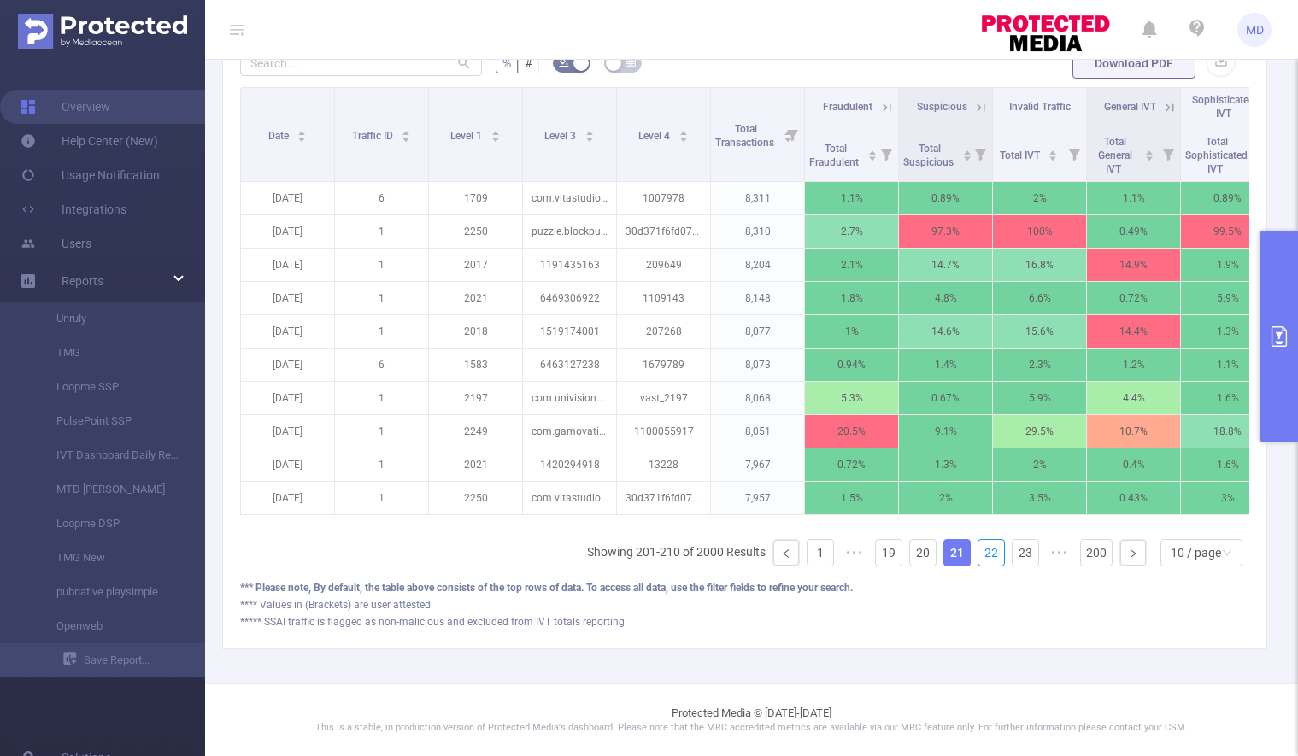
click at [981, 558] on link "22" at bounding box center [991, 553] width 26 height 26
